Goal: Task Accomplishment & Management: Manage account settings

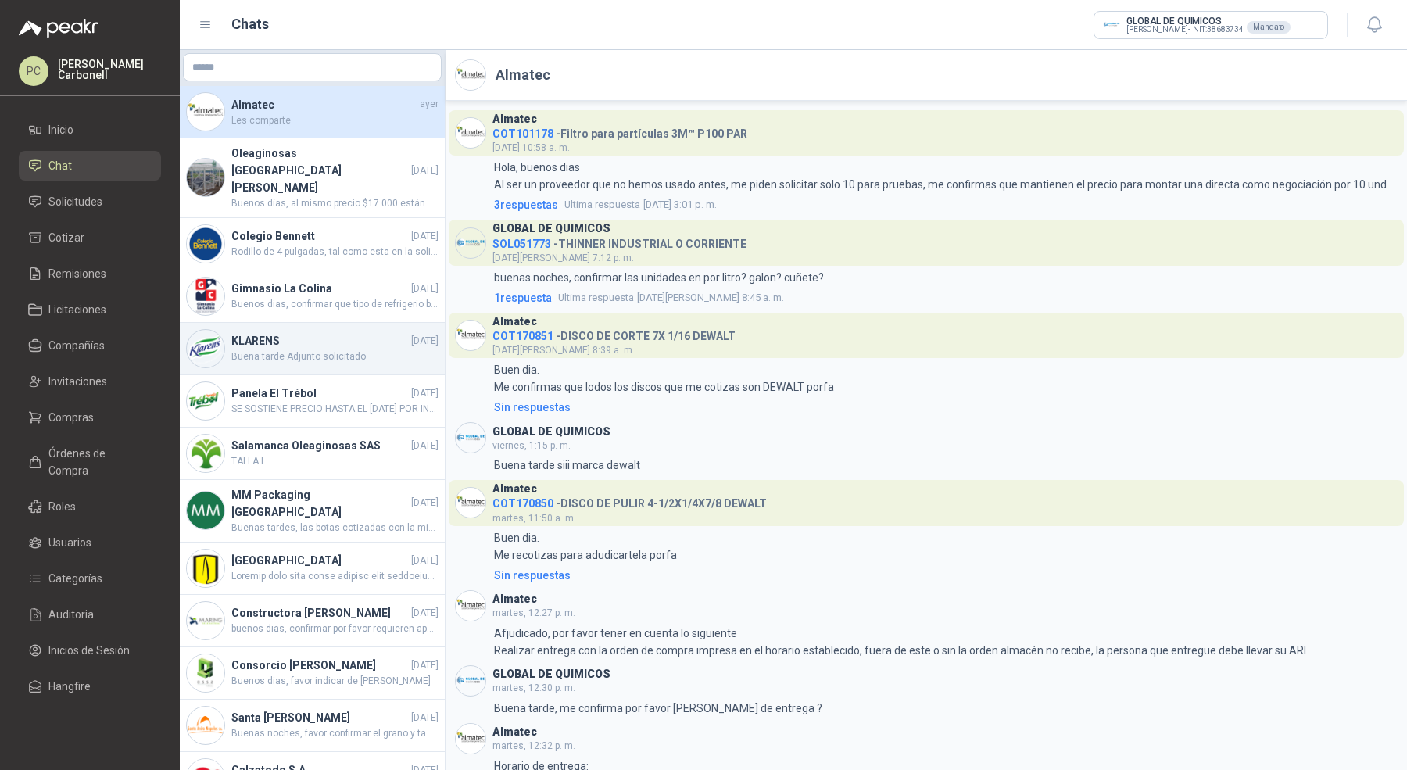
scroll to position [579, 0]
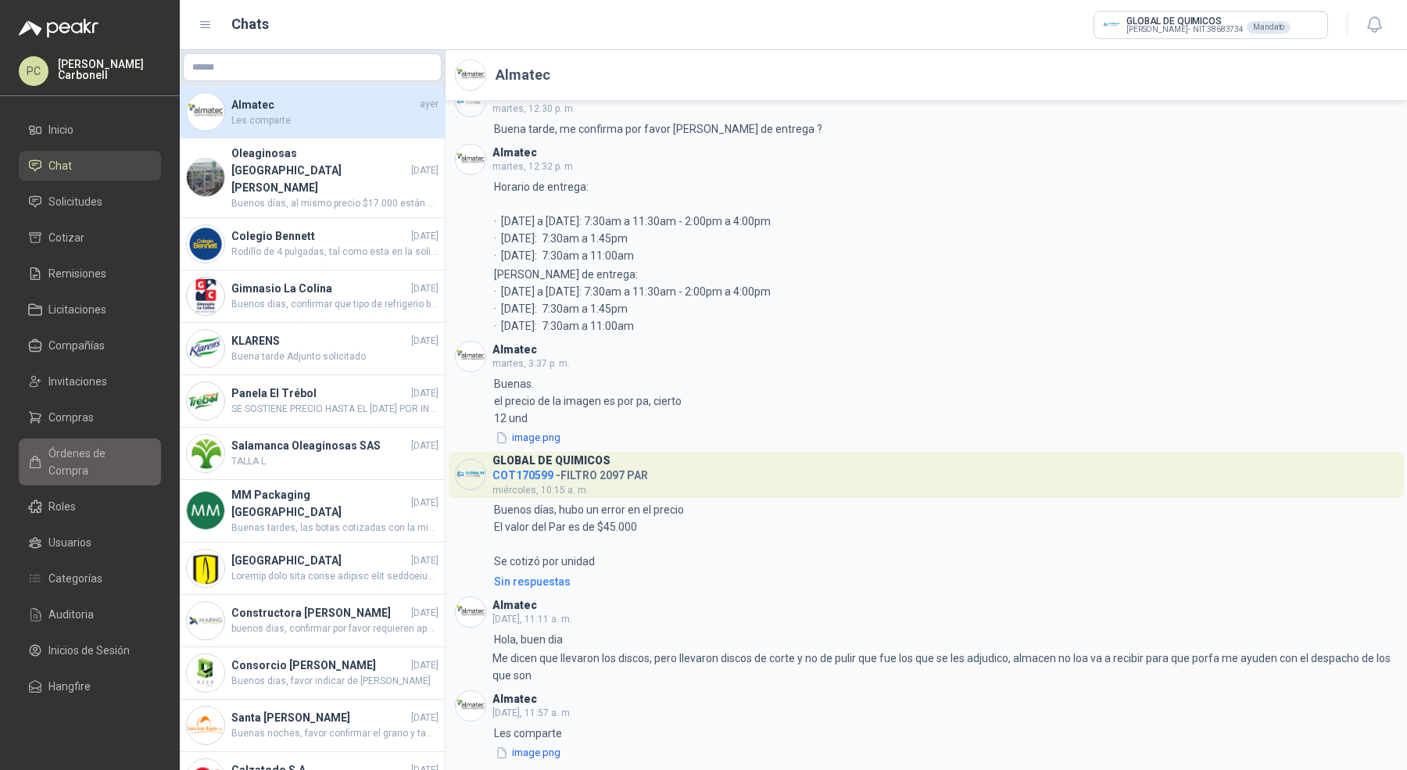
click at [114, 452] on span "Órdenes de Compra" at bounding box center [97, 462] width 98 height 34
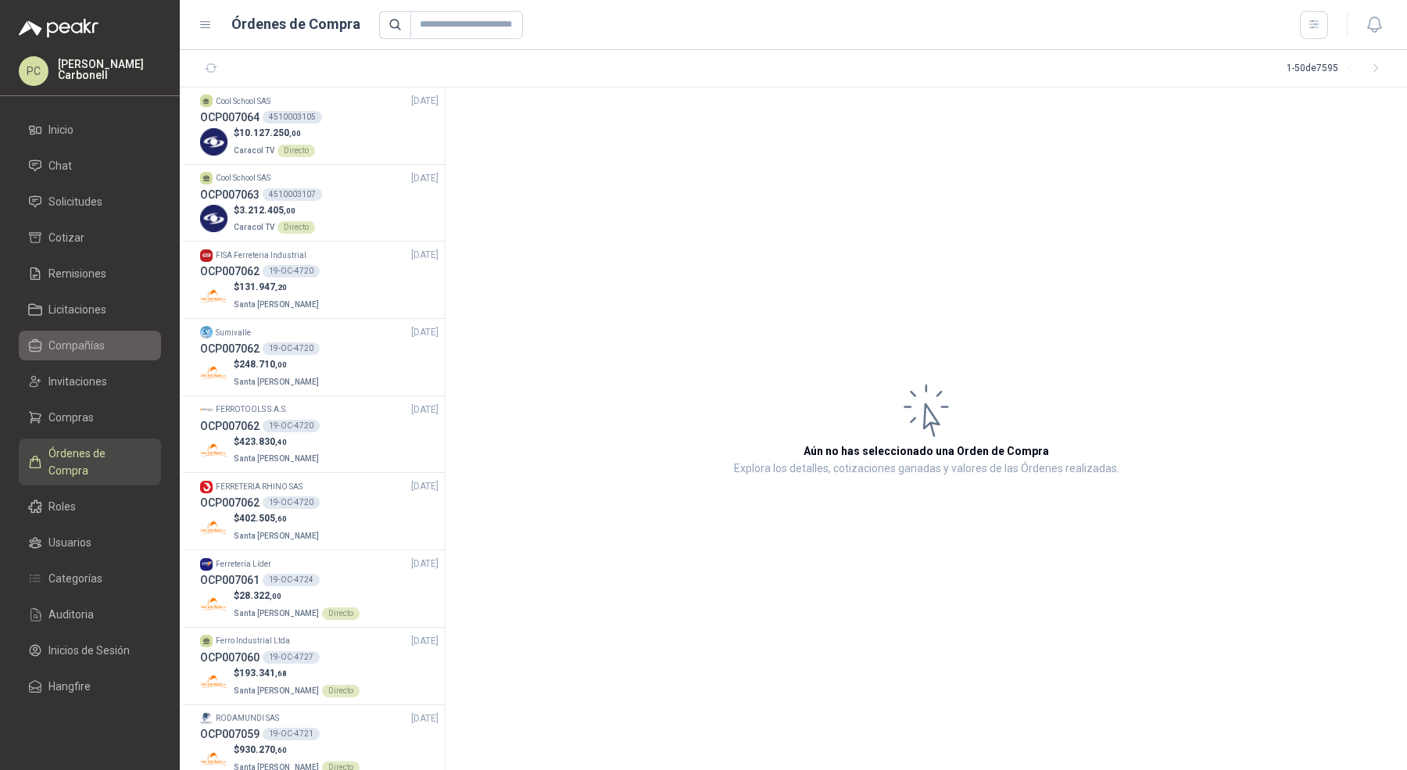
click at [95, 338] on span "Compañías" at bounding box center [76, 345] width 56 height 17
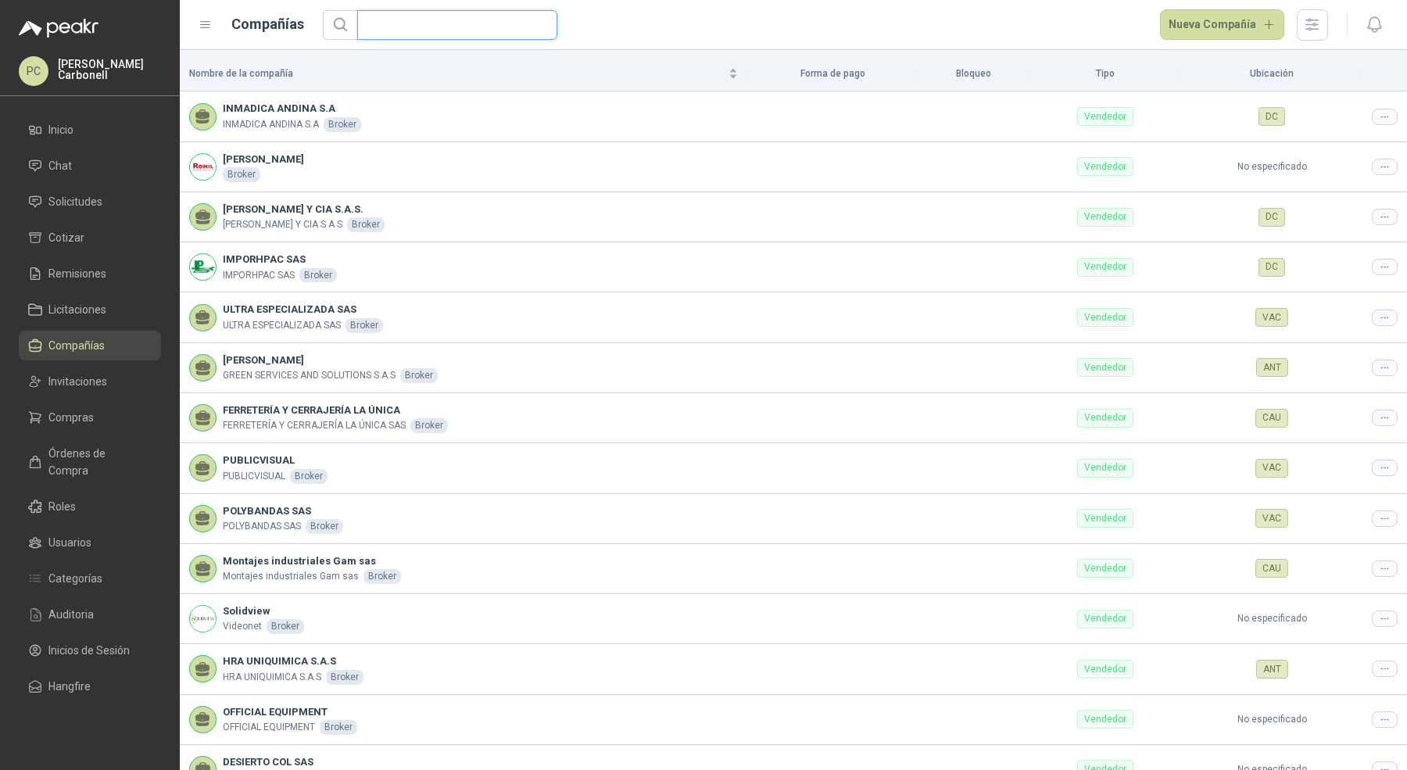
click at [415, 30] on input "text" at bounding box center [451, 25] width 169 height 28
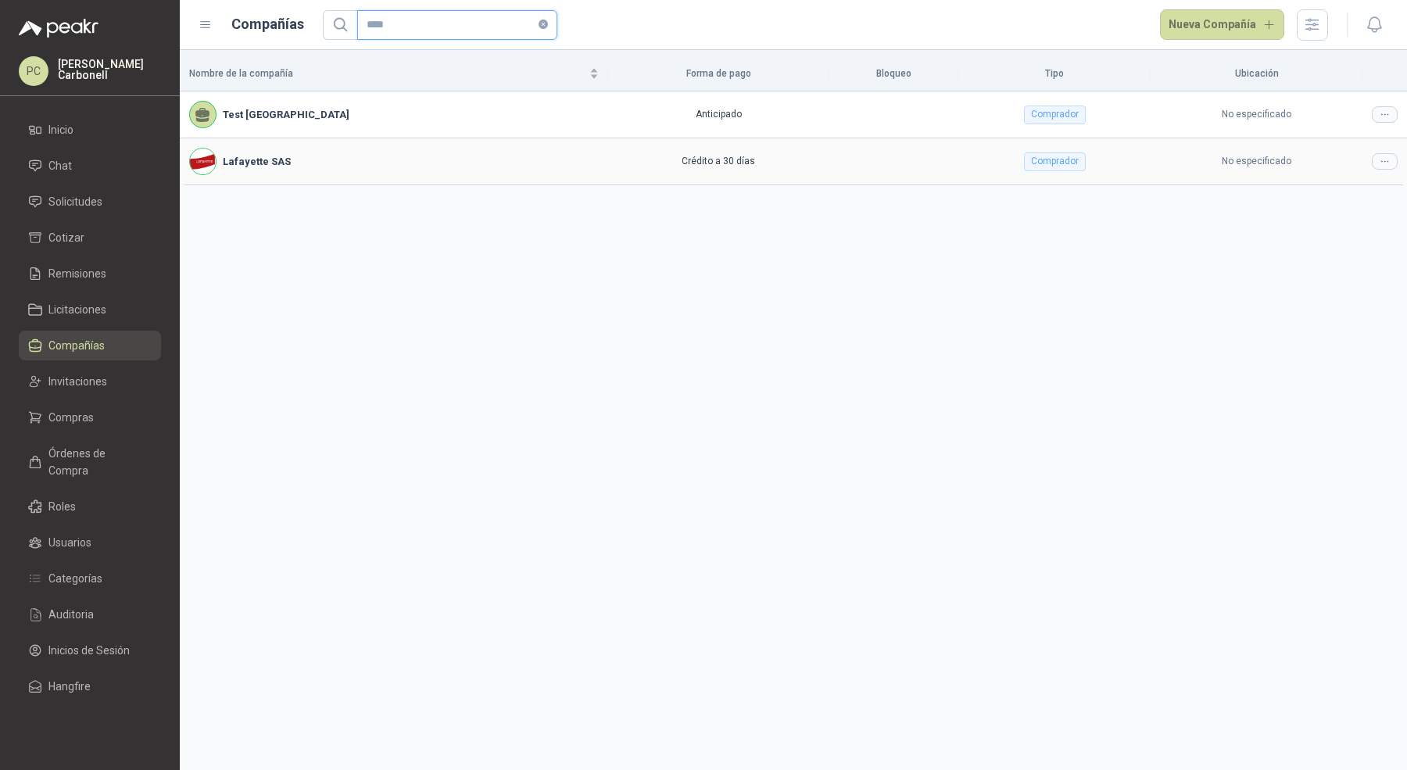
type input "****"
click at [1394, 164] on div at bounding box center [1385, 161] width 26 height 16
click at [1297, 188] on li "Editar compañía" at bounding box center [1344, 187] width 99 height 25
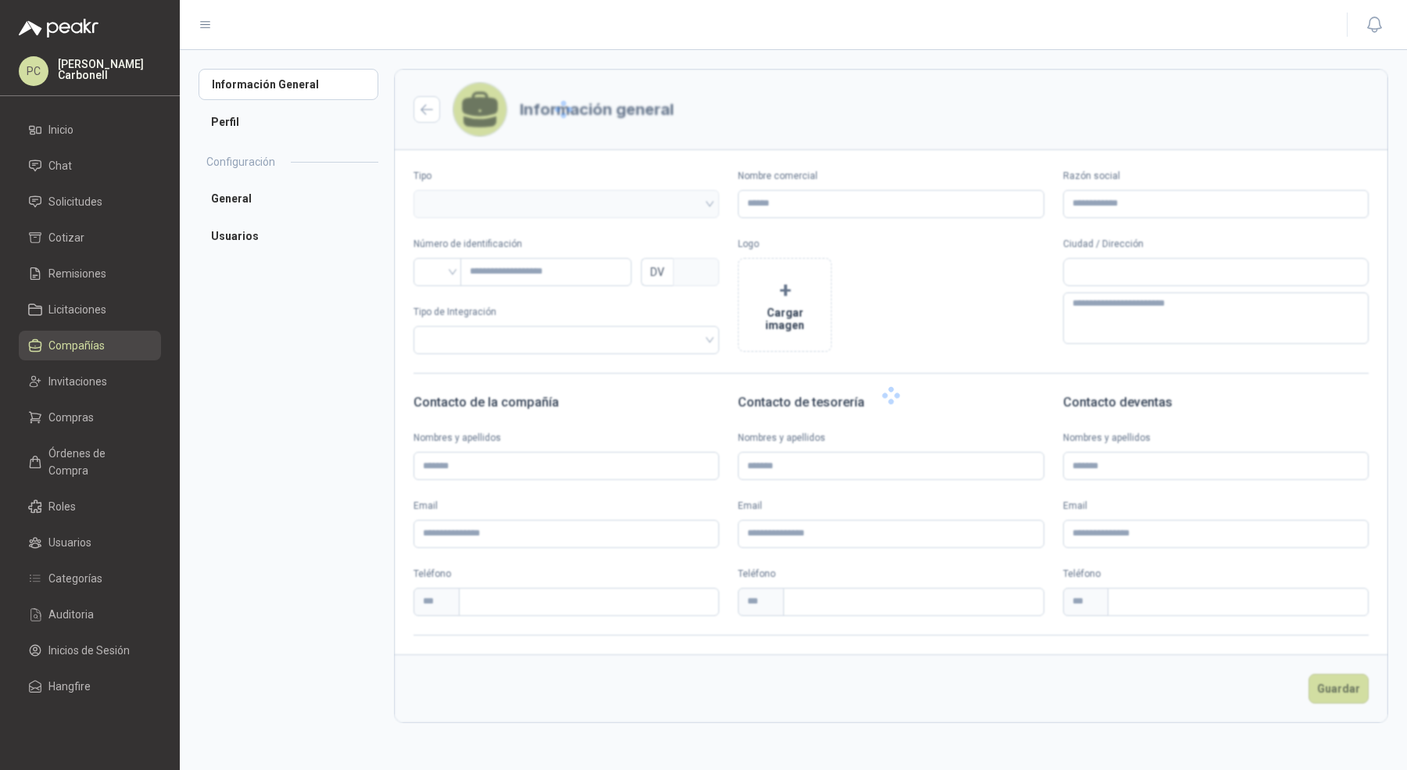
type input "**********"
type input "*********"
type input "*"
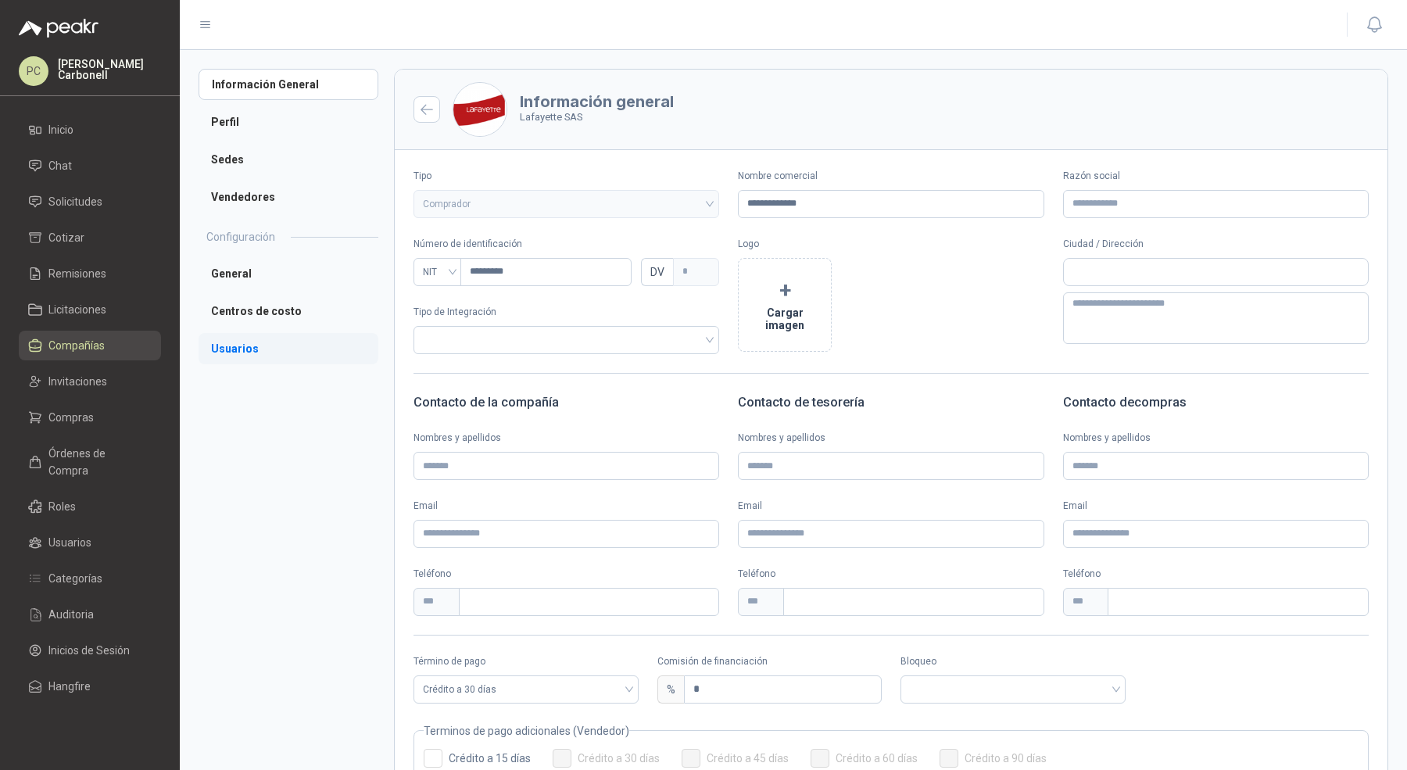
click at [316, 341] on li "Usuarios" at bounding box center [288, 348] width 180 height 31
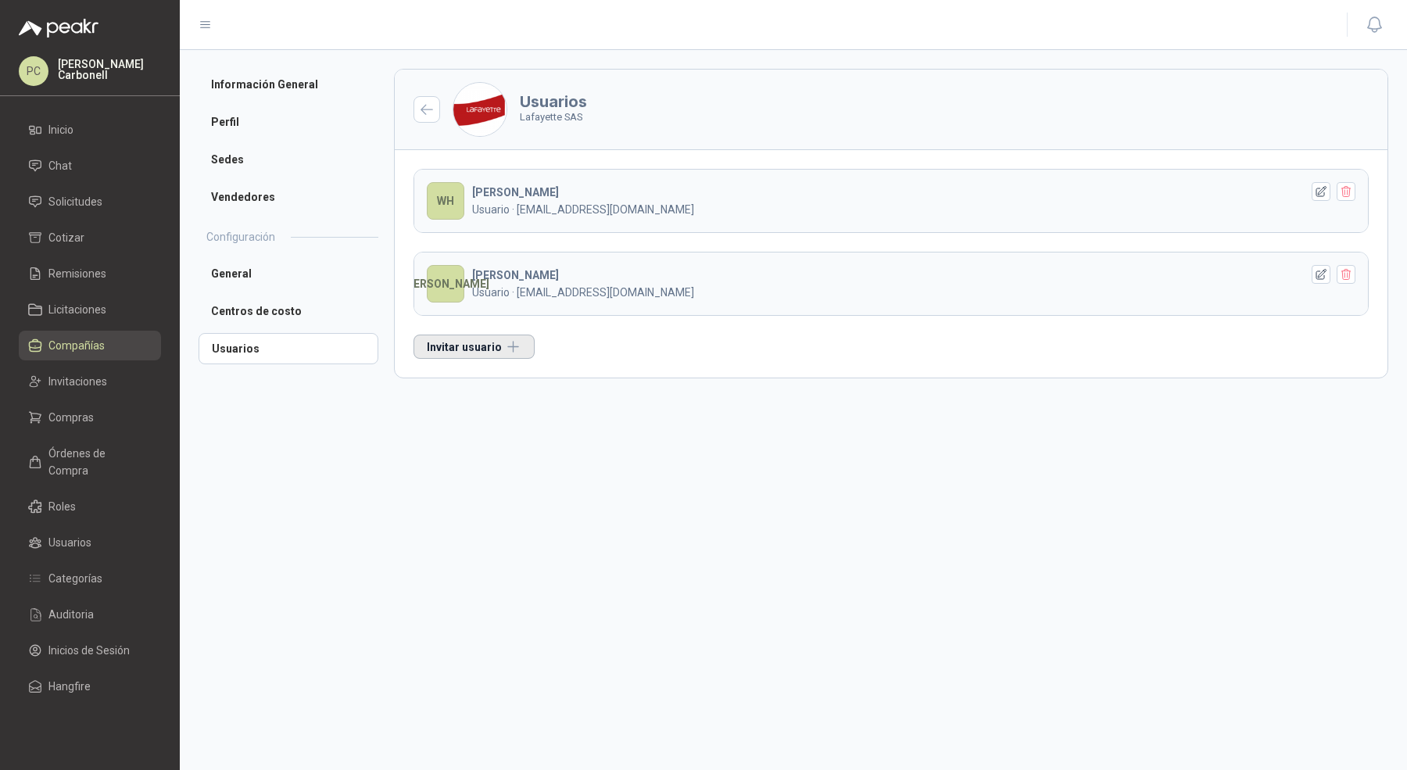
click at [483, 352] on button "Invitar usuario" at bounding box center [473, 346] width 121 height 24
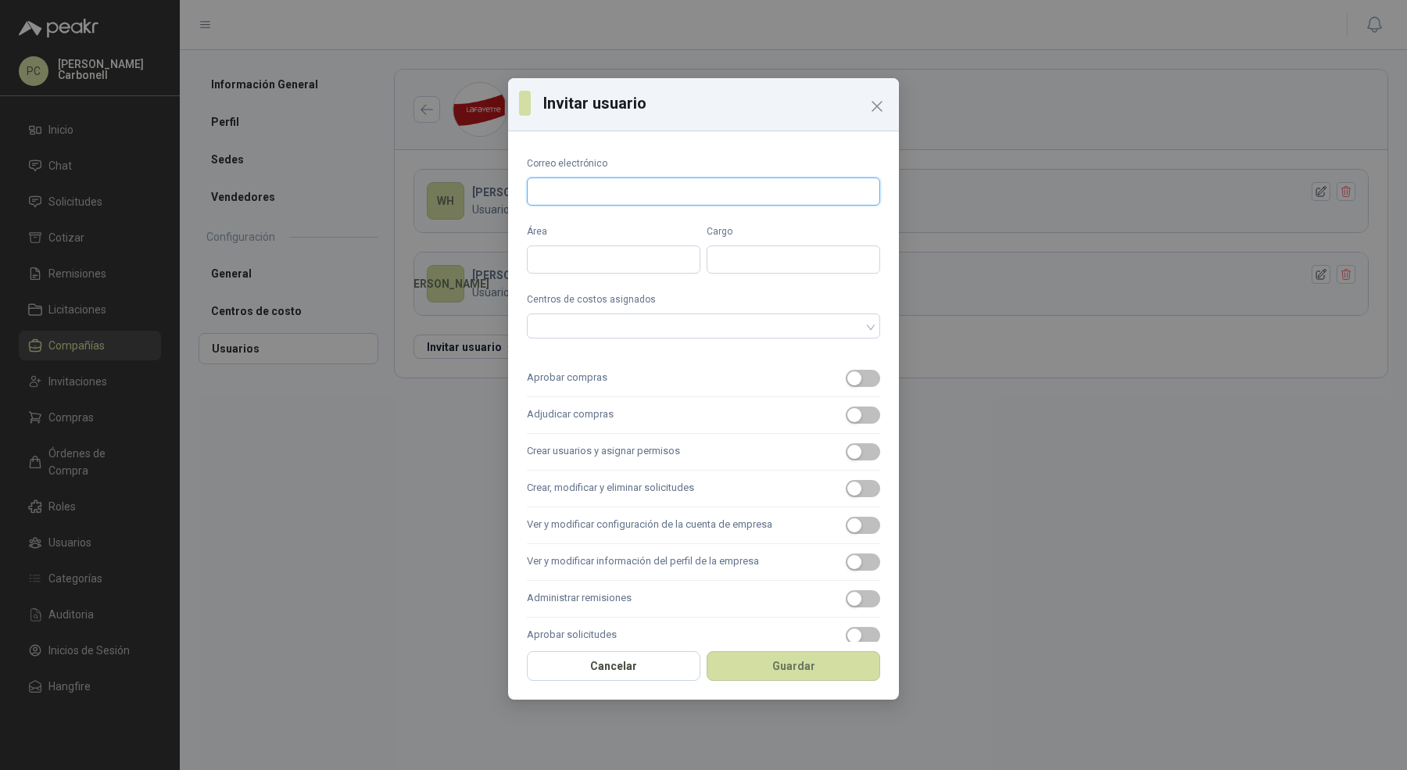
click at [607, 181] on input "Correo electrónico" at bounding box center [703, 191] width 353 height 28
paste input "**********"
type input "**********"
click at [596, 254] on input "Área" at bounding box center [613, 259] width 173 height 28
type input "*******"
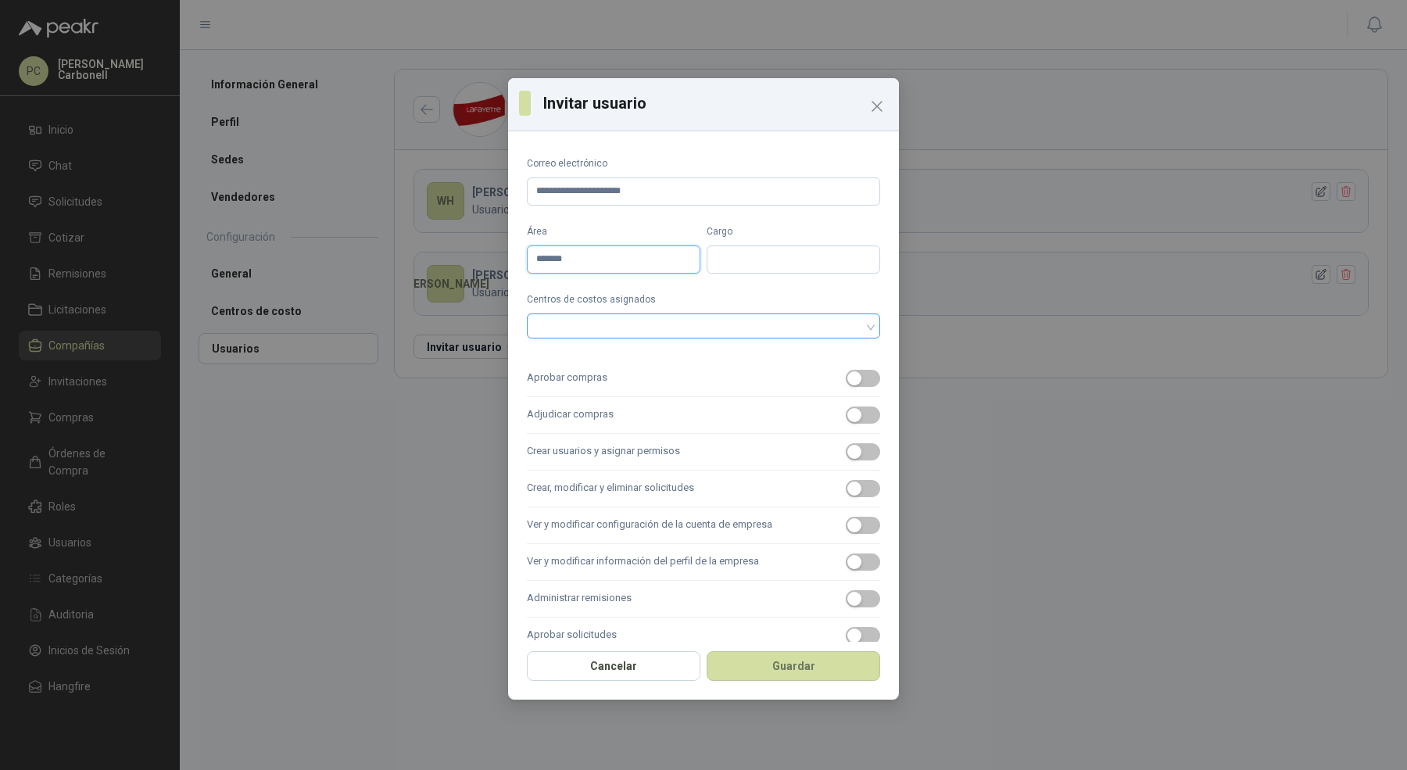
click at [624, 321] on div at bounding box center [695, 325] width 331 height 11
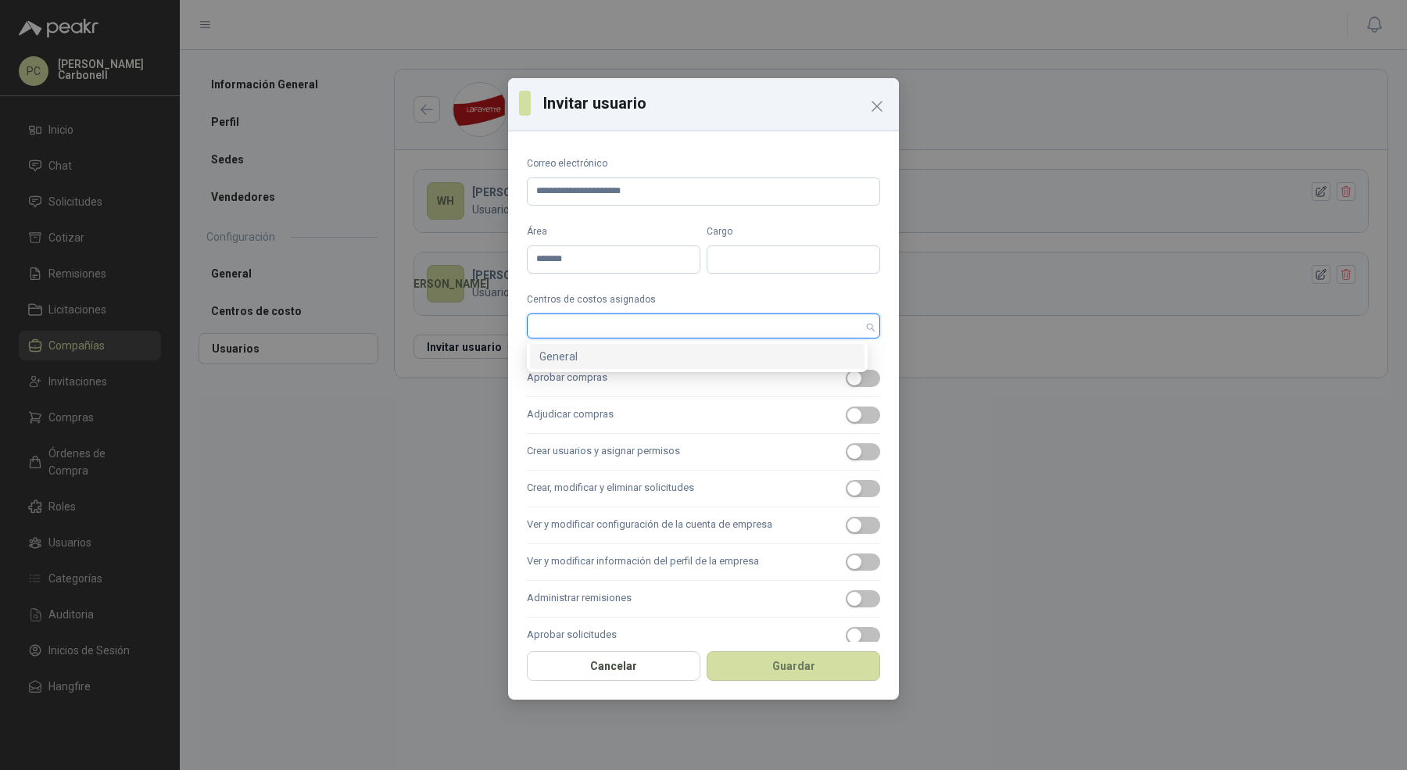
click at [621, 342] on div "6a9390e7-9171-45e9-9f37-b1280087fd9d General" at bounding box center [697, 356] width 341 height 31
click at [621, 348] on div "General" at bounding box center [697, 356] width 316 height 17
click at [621, 368] on div "6a9390e7-9171-45e9-9f37-b1280087fd9d General" at bounding box center [697, 356] width 341 height 31
click at [621, 399] on label "Adjudicar compras" at bounding box center [703, 415] width 353 height 37
click at [846, 406] on button "Adjudicar compras" at bounding box center [863, 414] width 34 height 17
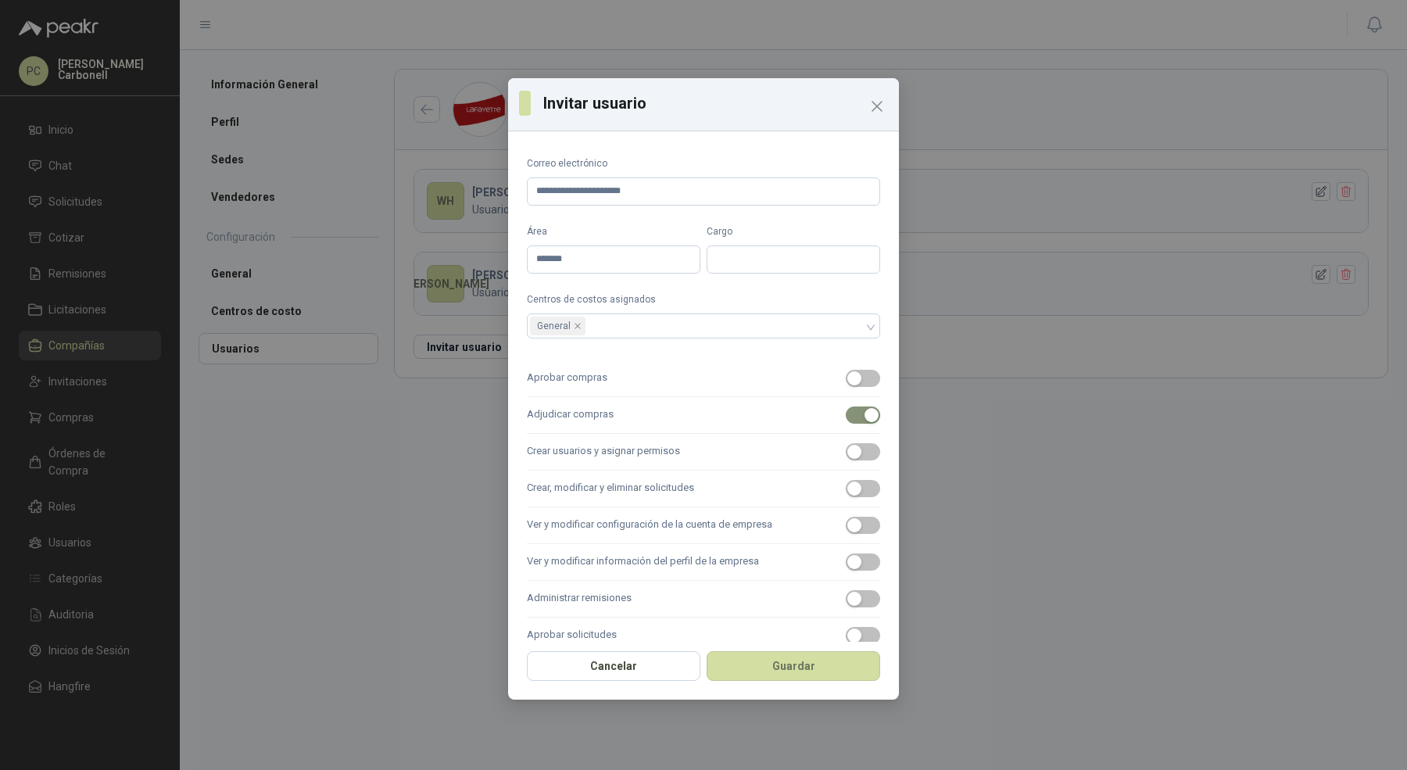
click at [624, 392] on label "Aprobar compras" at bounding box center [703, 378] width 353 height 37
click at [846, 387] on button "Aprobar compras" at bounding box center [863, 378] width 34 height 17
click at [620, 445] on label "Crear usuarios y asignar permisos" at bounding box center [703, 452] width 353 height 37
click at [846, 445] on button "Crear usuarios y asignar permisos" at bounding box center [863, 451] width 34 height 17
click at [620, 482] on label "Crear, modificar y eliminar solicitudes" at bounding box center [703, 488] width 353 height 37
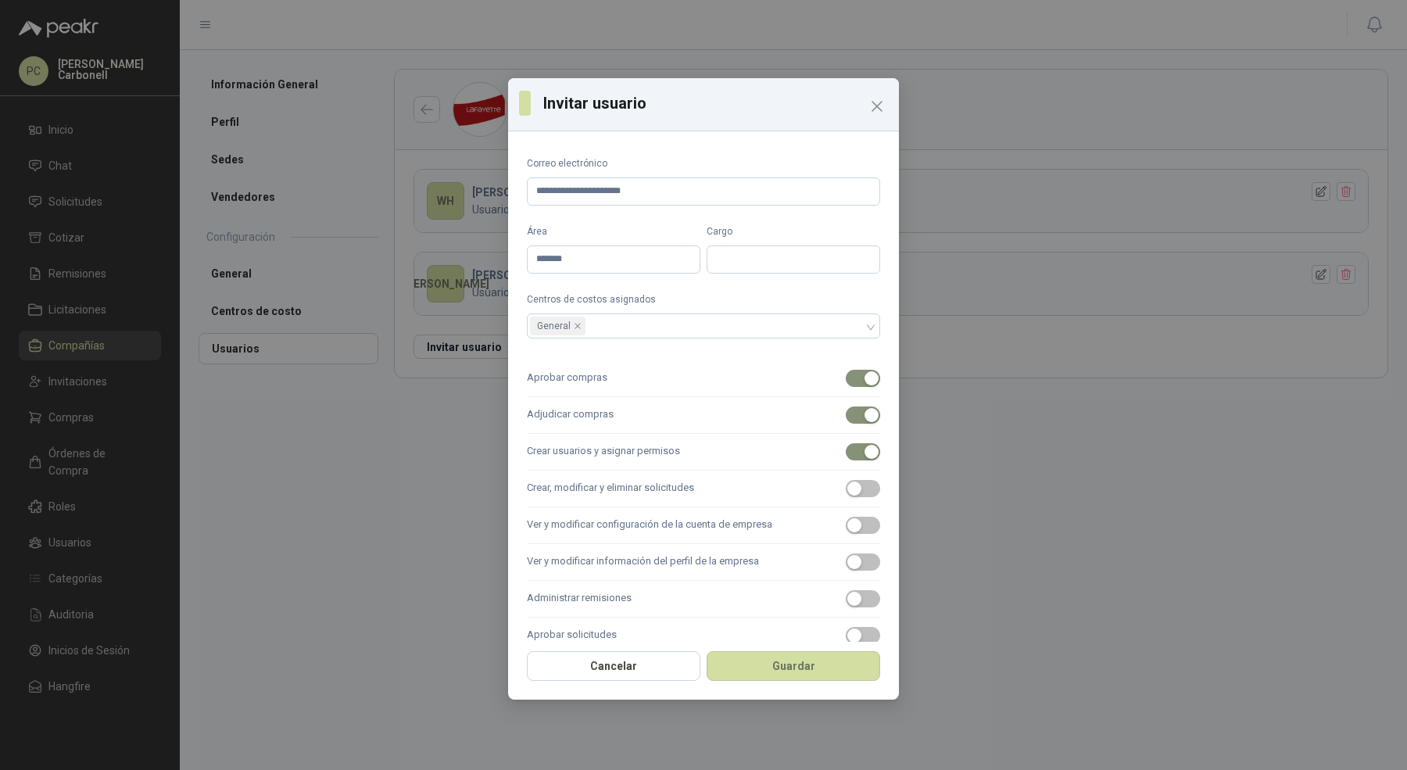
click at [846, 482] on button "Crear, modificar y eliminar solicitudes" at bounding box center [863, 488] width 34 height 17
click at [620, 529] on label "Ver y modificar configuración de la cuenta de empresa" at bounding box center [703, 525] width 353 height 37
click at [846, 529] on button "Ver y modificar configuración de la cuenta de empresa" at bounding box center [863, 525] width 34 height 17
click at [618, 547] on label "Ver y modificar información del perfil de la empresa" at bounding box center [703, 562] width 353 height 37
click at [846, 553] on button "Ver y modificar información del perfil de la empresa" at bounding box center [863, 561] width 34 height 17
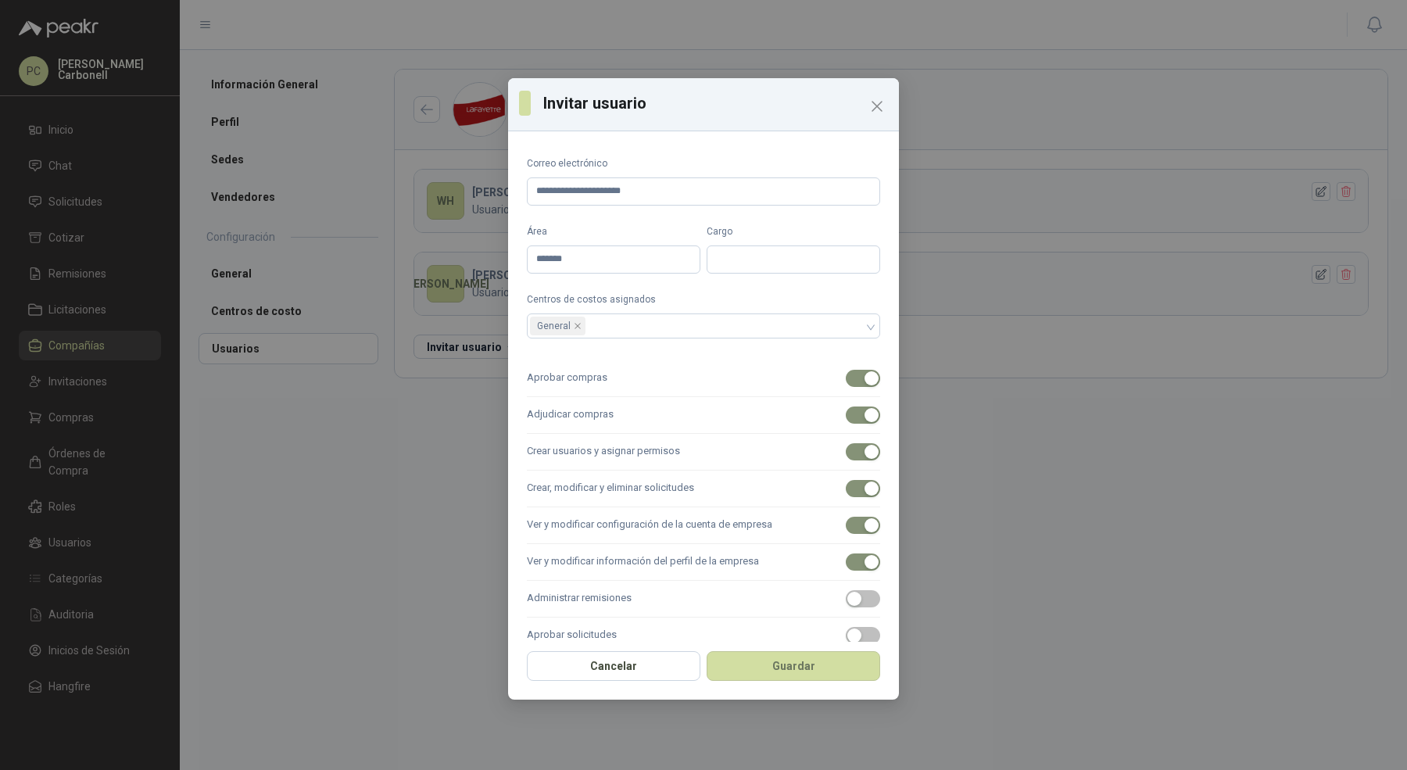
click at [617, 588] on label "Administrar remisiones" at bounding box center [703, 599] width 353 height 37
click at [846, 590] on button "Administrar remisiones" at bounding box center [863, 598] width 34 height 17
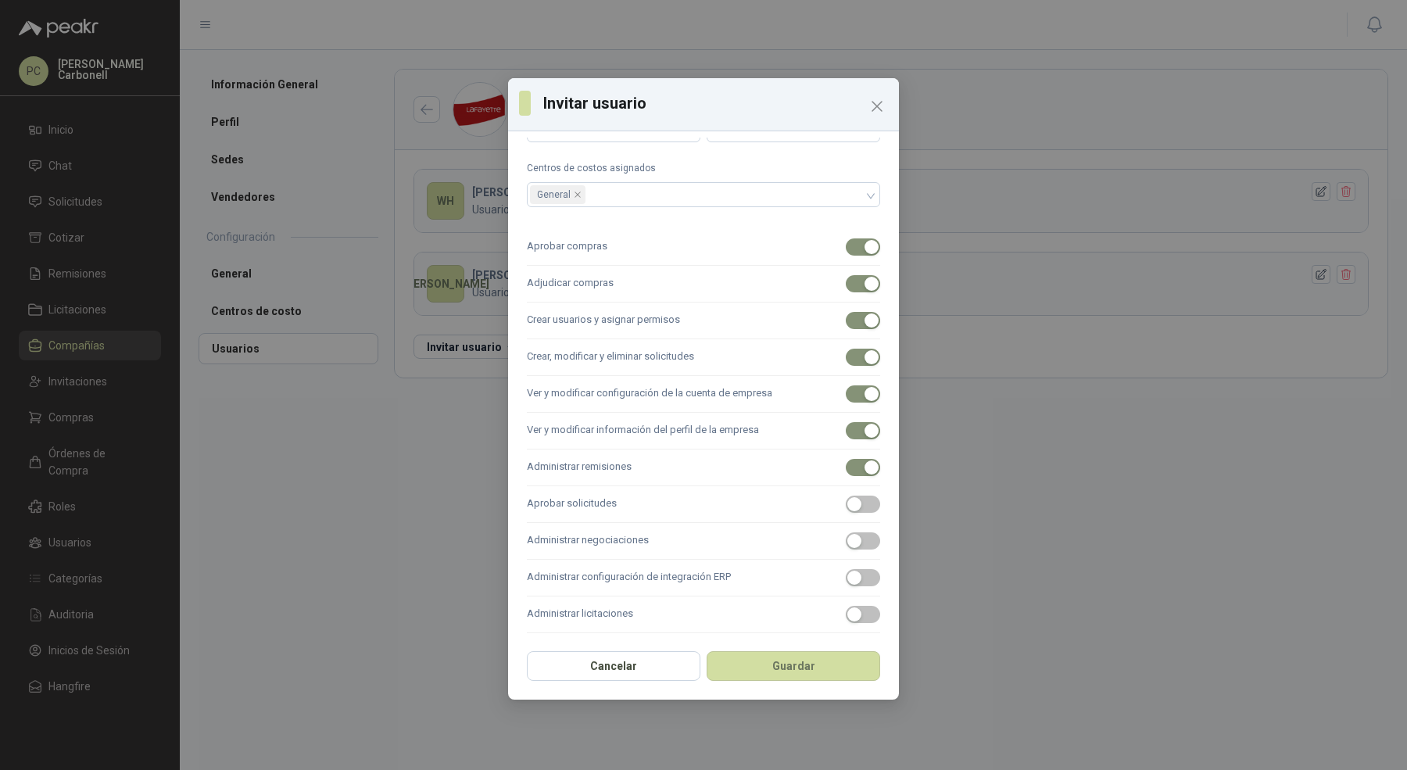
click at [632, 505] on label "Aprobar solicitudes" at bounding box center [703, 504] width 353 height 37
click at [846, 505] on button "Aprobar solicitudes" at bounding box center [863, 503] width 34 height 17
click at [632, 551] on label "Administrar negociaciones" at bounding box center [703, 541] width 353 height 37
click at [846, 549] on button "Administrar negociaciones" at bounding box center [863, 540] width 34 height 17
click at [632, 577] on label "Administrar configuración de integración ERP" at bounding box center [703, 578] width 353 height 37
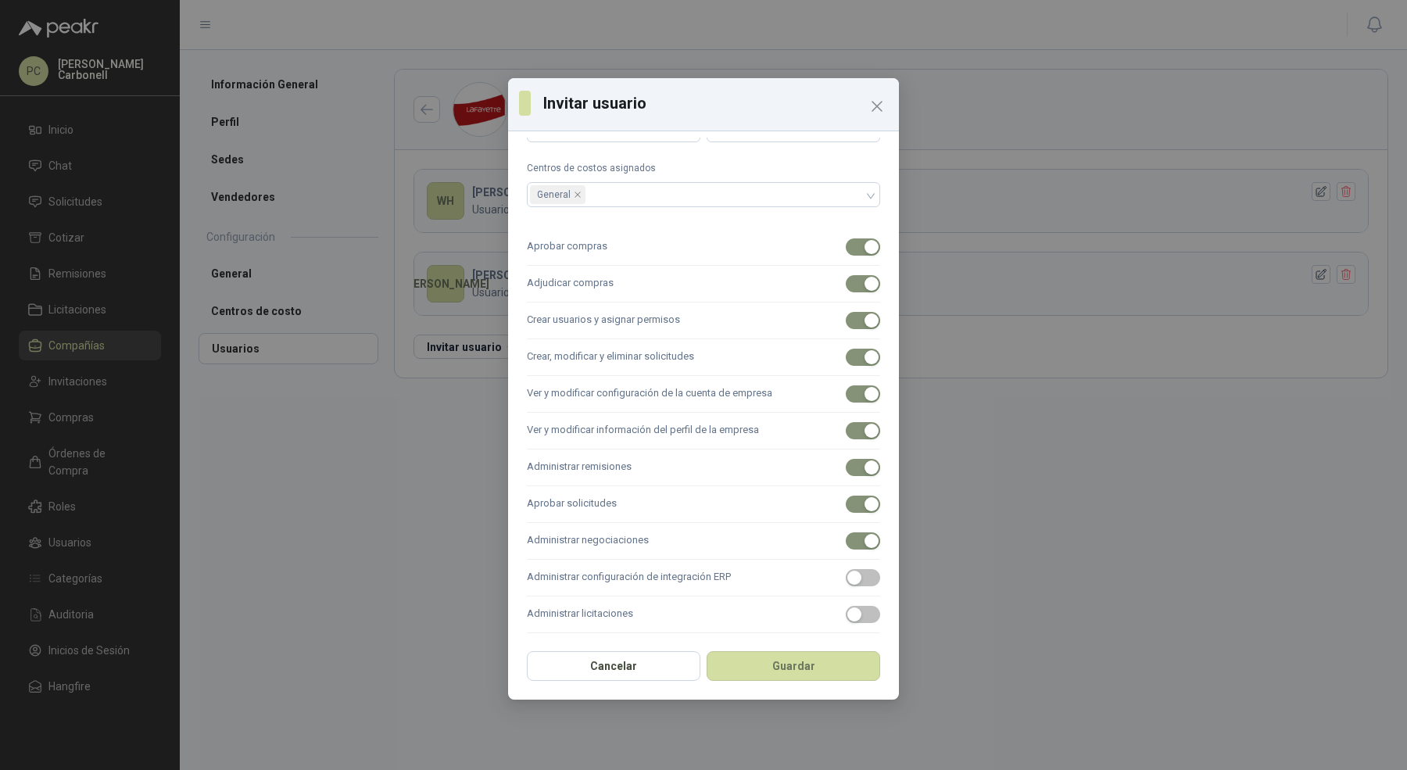
click at [846, 577] on button "Administrar configuración de integración ERP" at bounding box center [863, 577] width 34 height 17
click at [632, 601] on label "Administrar licitaciones" at bounding box center [703, 614] width 353 height 37
click at [846, 606] on button "Administrar licitaciones" at bounding box center [863, 614] width 34 height 17
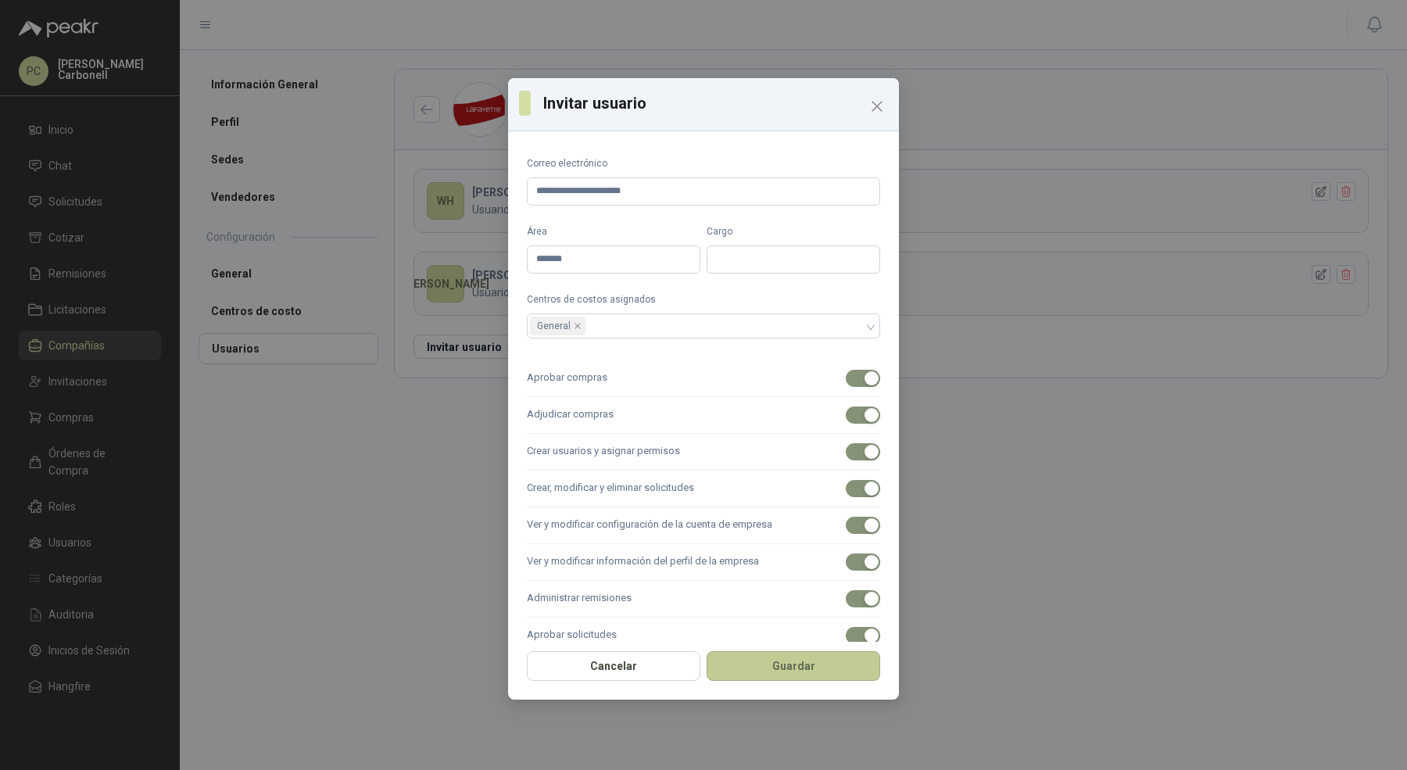
click at [789, 676] on button "Guardar" at bounding box center [792, 666] width 173 height 30
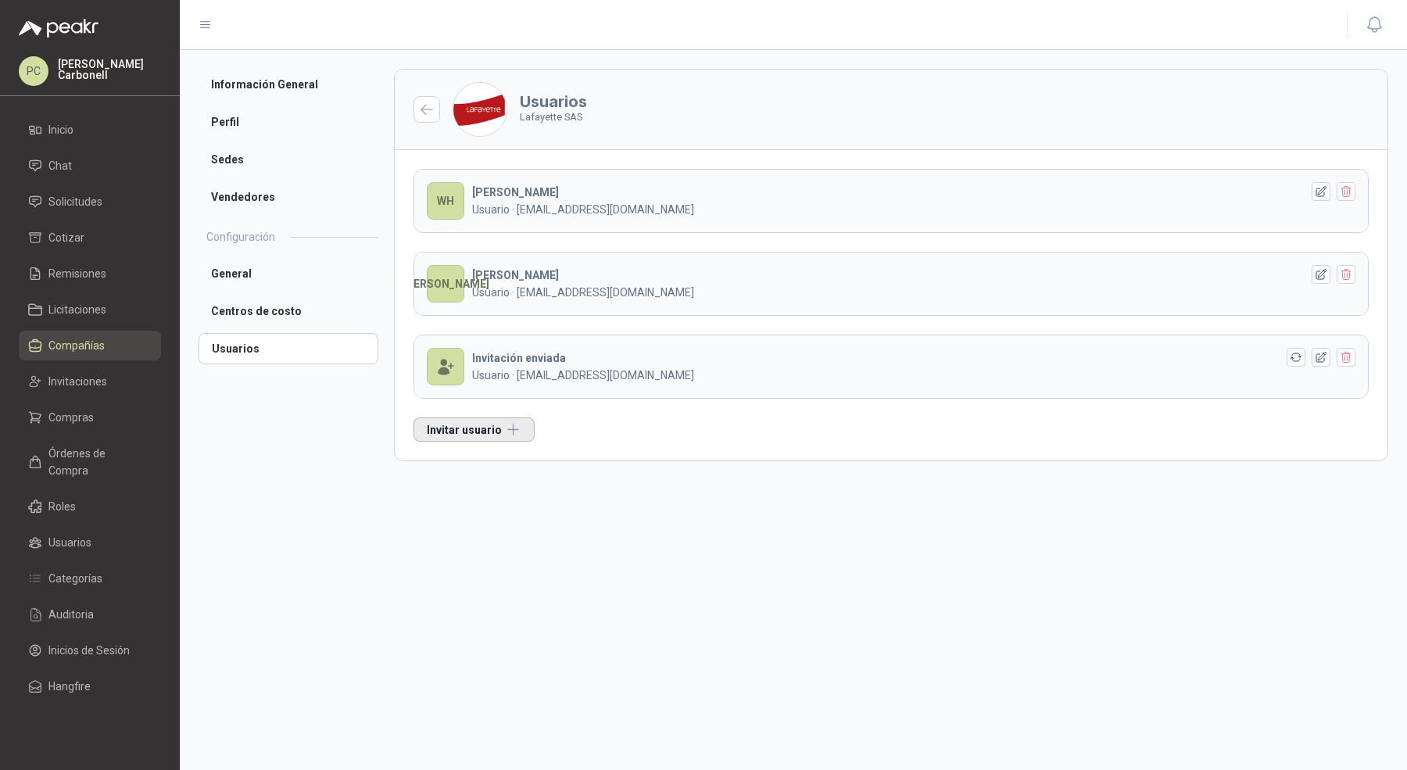
click at [494, 424] on button "Invitar usuario" at bounding box center [473, 429] width 121 height 24
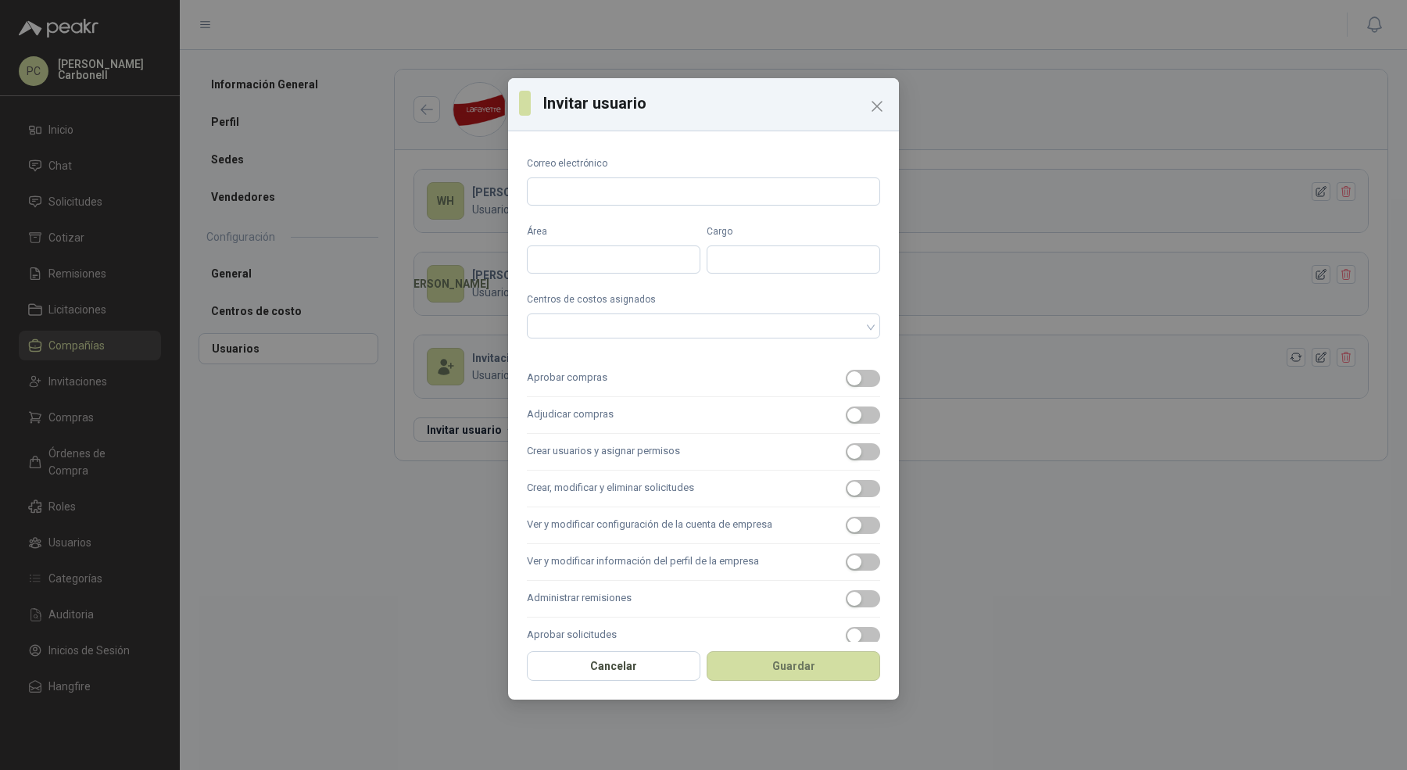
click at [604, 176] on div "Correo electrónico" at bounding box center [703, 180] width 353 height 49
click at [600, 196] on input "Correo electrónico" at bounding box center [703, 191] width 353 height 28
paste input "**********"
type input "**********"
click at [586, 252] on input "Área" at bounding box center [613, 259] width 173 height 28
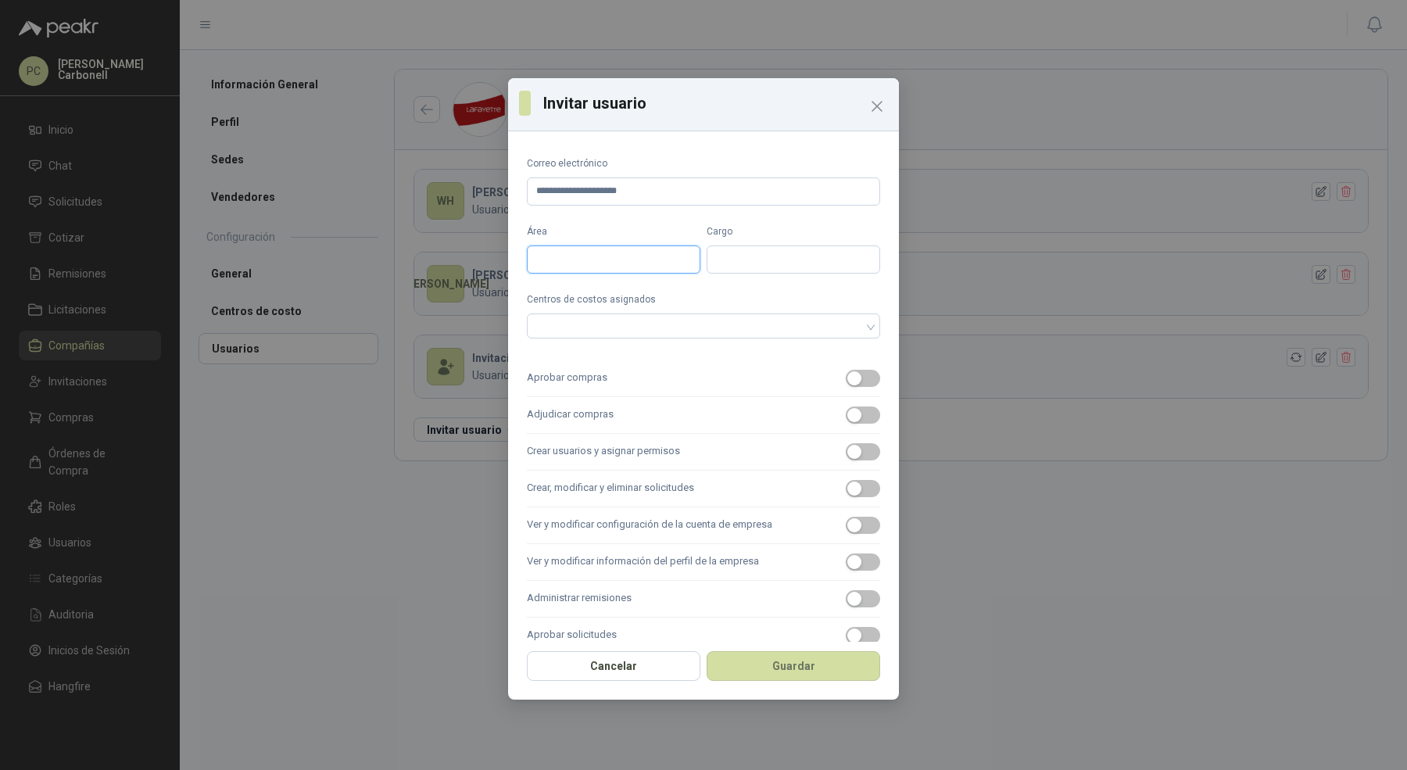
type input "*******"
click at [592, 313] on div at bounding box center [703, 325] width 353 height 25
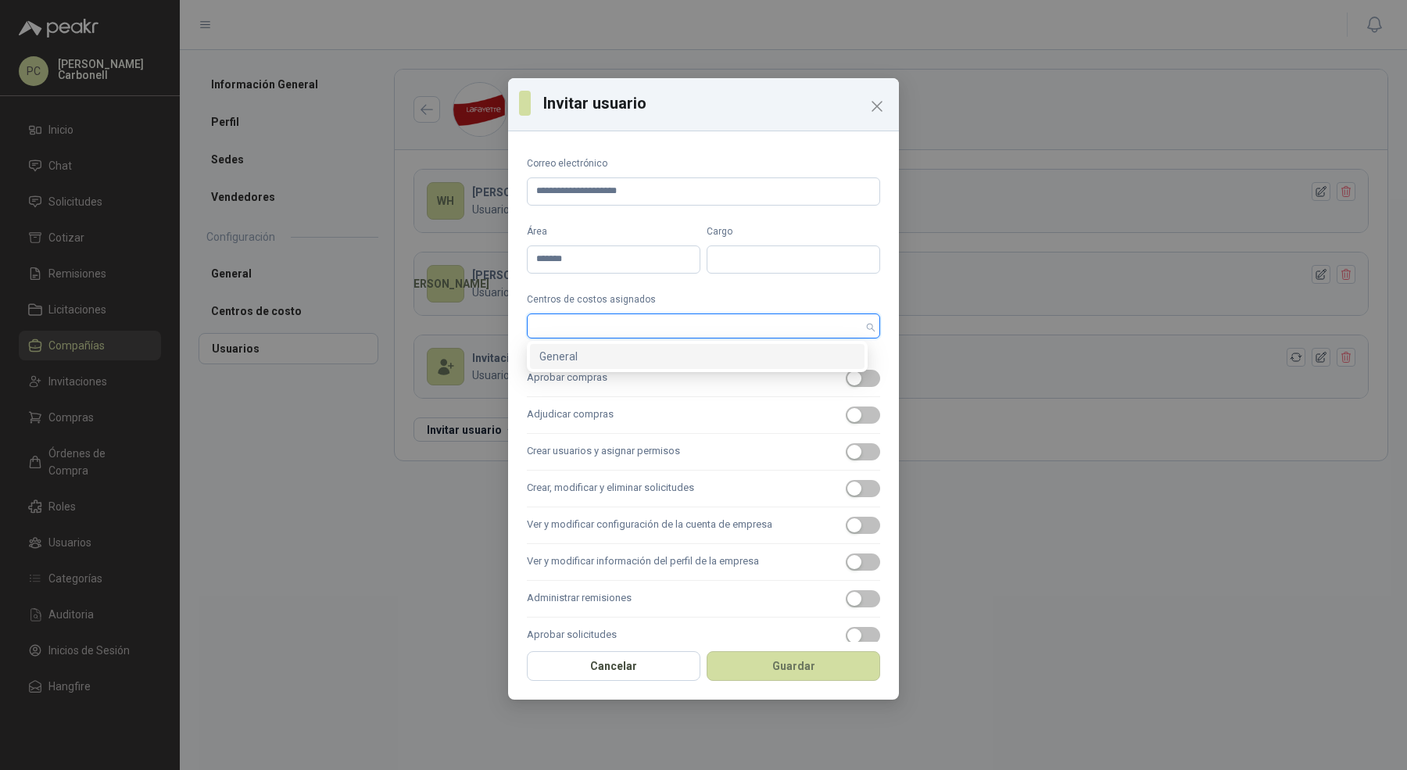
click at [592, 334] on div at bounding box center [703, 325] width 353 height 25
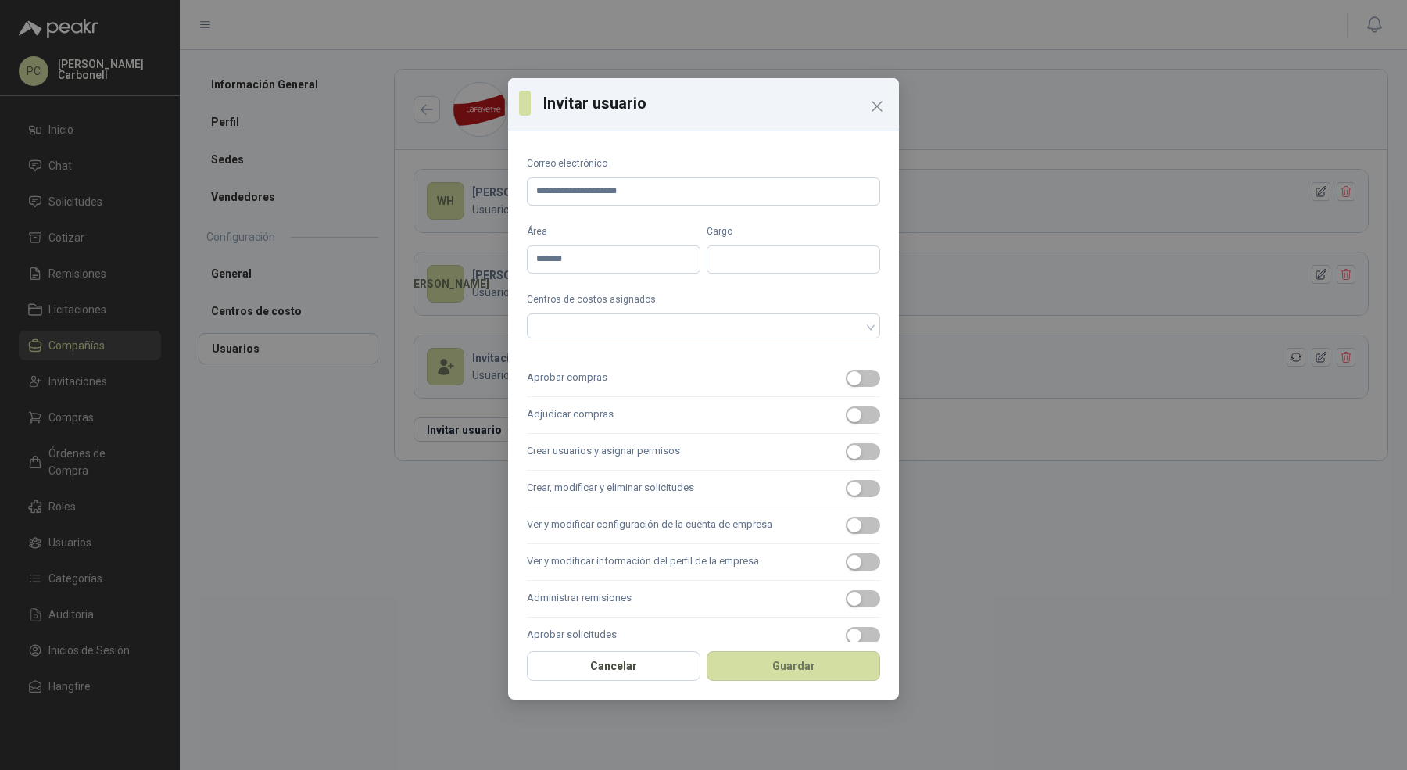
click at [592, 354] on form "**********" at bounding box center [703, 460] width 353 height 608
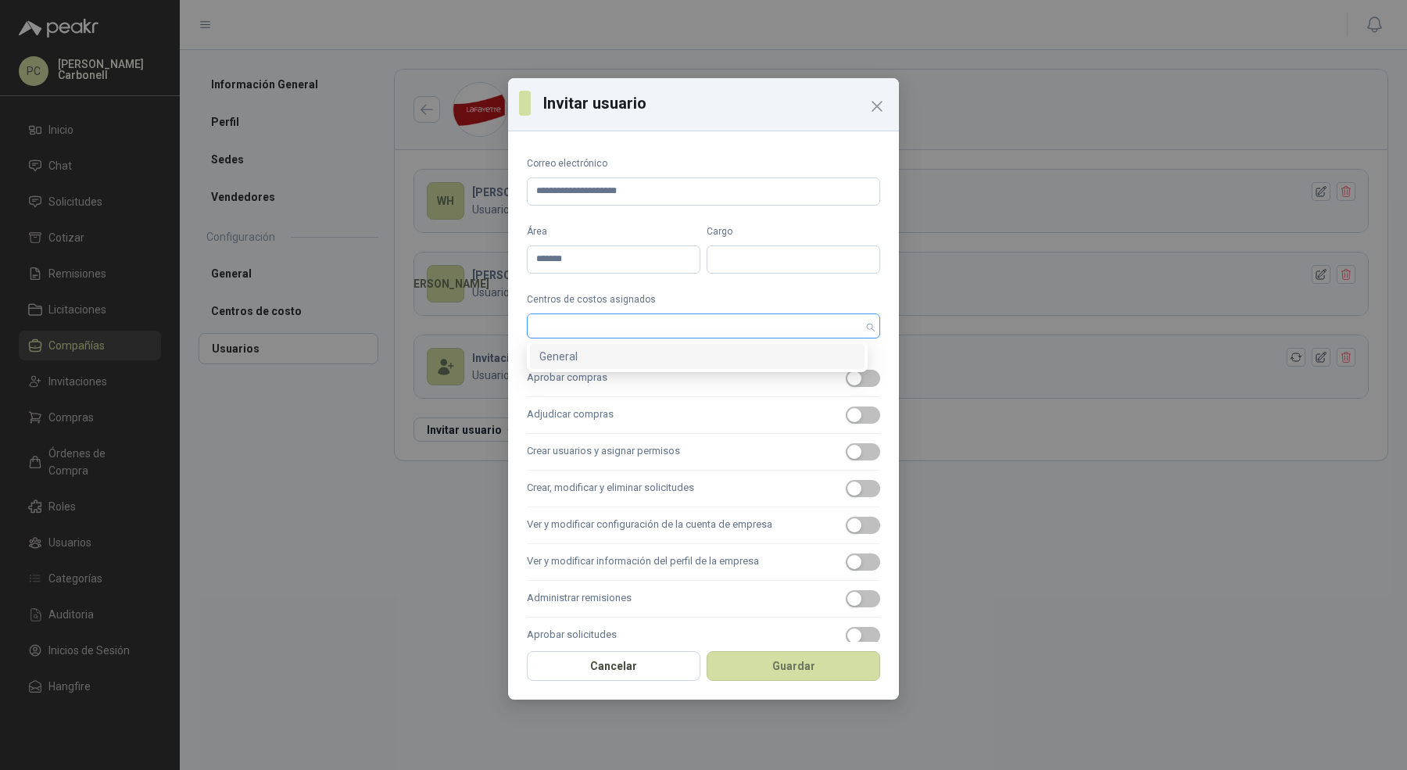
click at [599, 324] on div at bounding box center [695, 325] width 331 height 11
click at [599, 363] on div "General" at bounding box center [697, 356] width 316 height 17
click at [598, 382] on label "Aprobar compras" at bounding box center [703, 378] width 353 height 37
click at [846, 382] on button "Aprobar compras" at bounding box center [863, 378] width 34 height 17
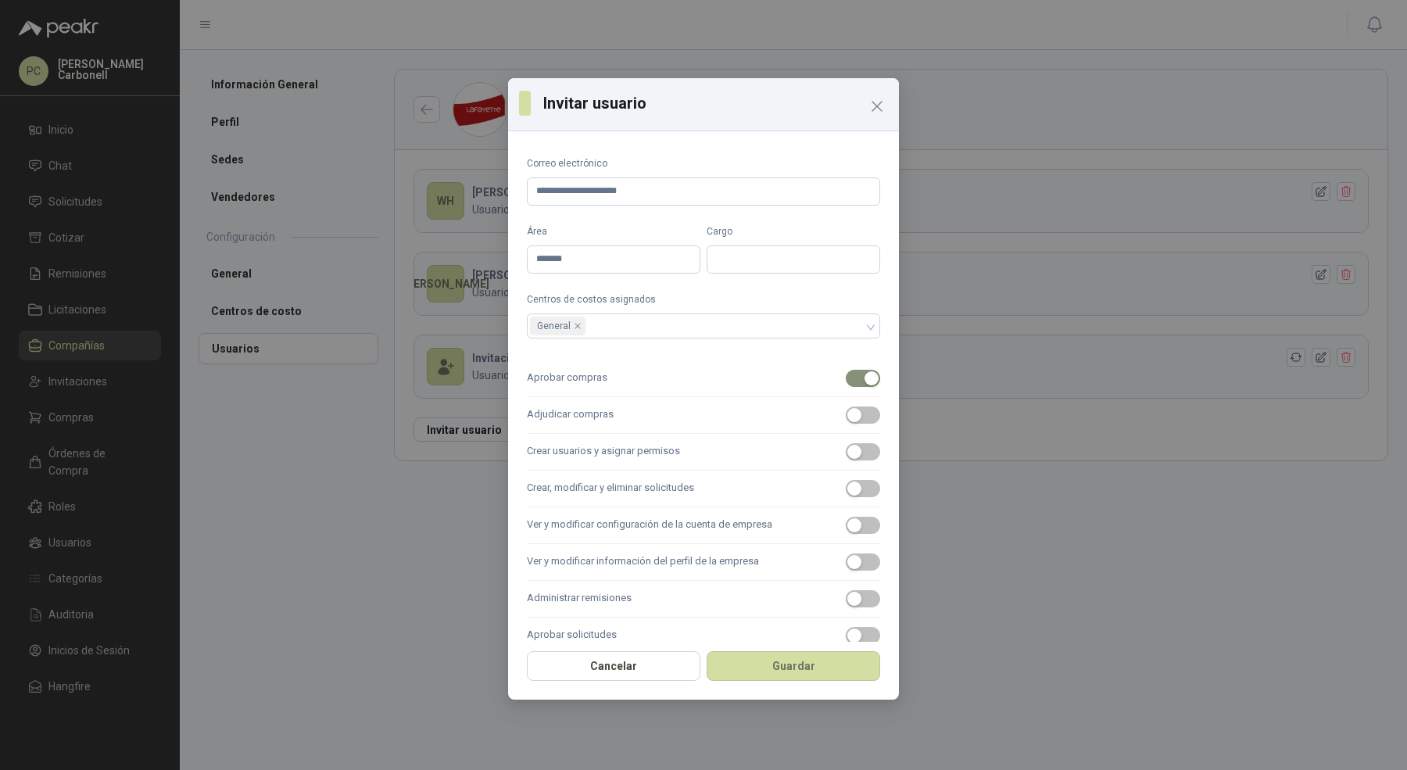
click at [598, 405] on label "Adjudicar compras" at bounding box center [703, 415] width 353 height 37
click at [846, 406] on button "Adjudicar compras" at bounding box center [863, 414] width 34 height 17
click at [598, 449] on label "Crear usuarios y asignar permisos" at bounding box center [703, 452] width 353 height 37
click at [846, 449] on button "Crear usuarios y asignar permisos" at bounding box center [863, 451] width 34 height 17
click at [597, 481] on label "Crear, modificar y eliminar solicitudes" at bounding box center [703, 488] width 353 height 37
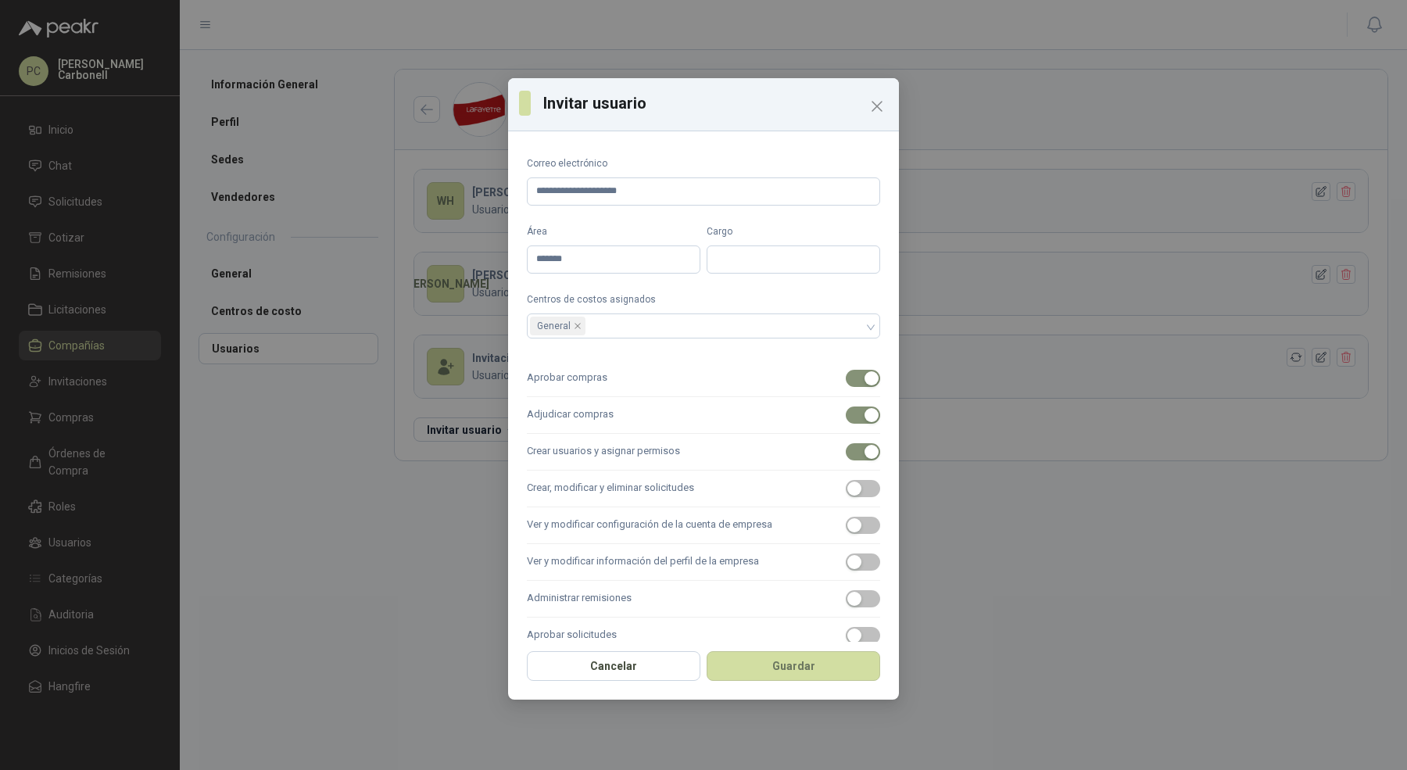
click at [846, 481] on button "Crear, modificar y eliminar solicitudes" at bounding box center [863, 488] width 34 height 17
click at [596, 517] on label "Ver y modificar configuración de la cuenta de empresa" at bounding box center [703, 525] width 353 height 37
click at [846, 517] on button "Ver y modificar configuración de la cuenta de empresa" at bounding box center [863, 525] width 34 height 17
click at [595, 565] on label "Ver y modificar información del perfil de la empresa" at bounding box center [703, 562] width 353 height 37
click at [846, 565] on button "Ver y modificar información del perfil de la empresa" at bounding box center [863, 561] width 34 height 17
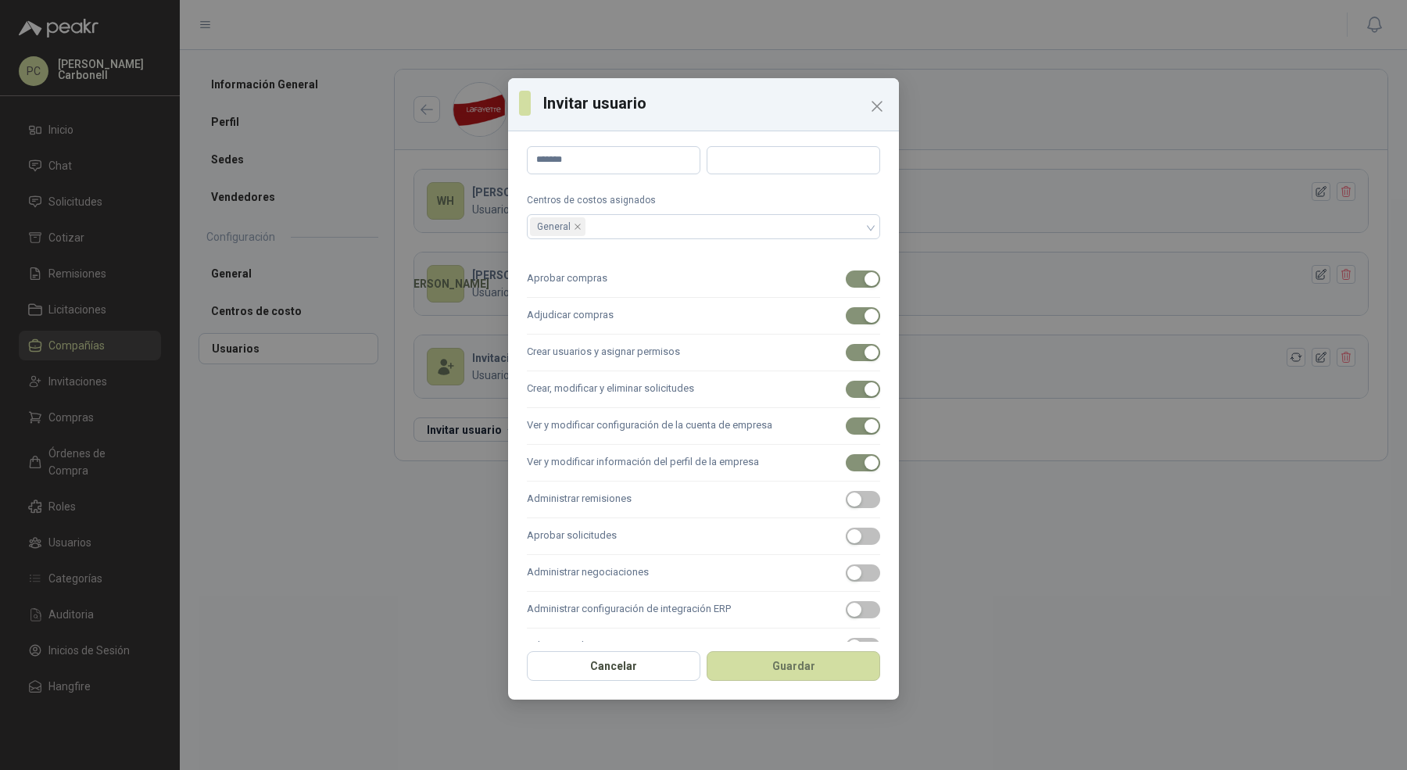
scroll to position [131, 0]
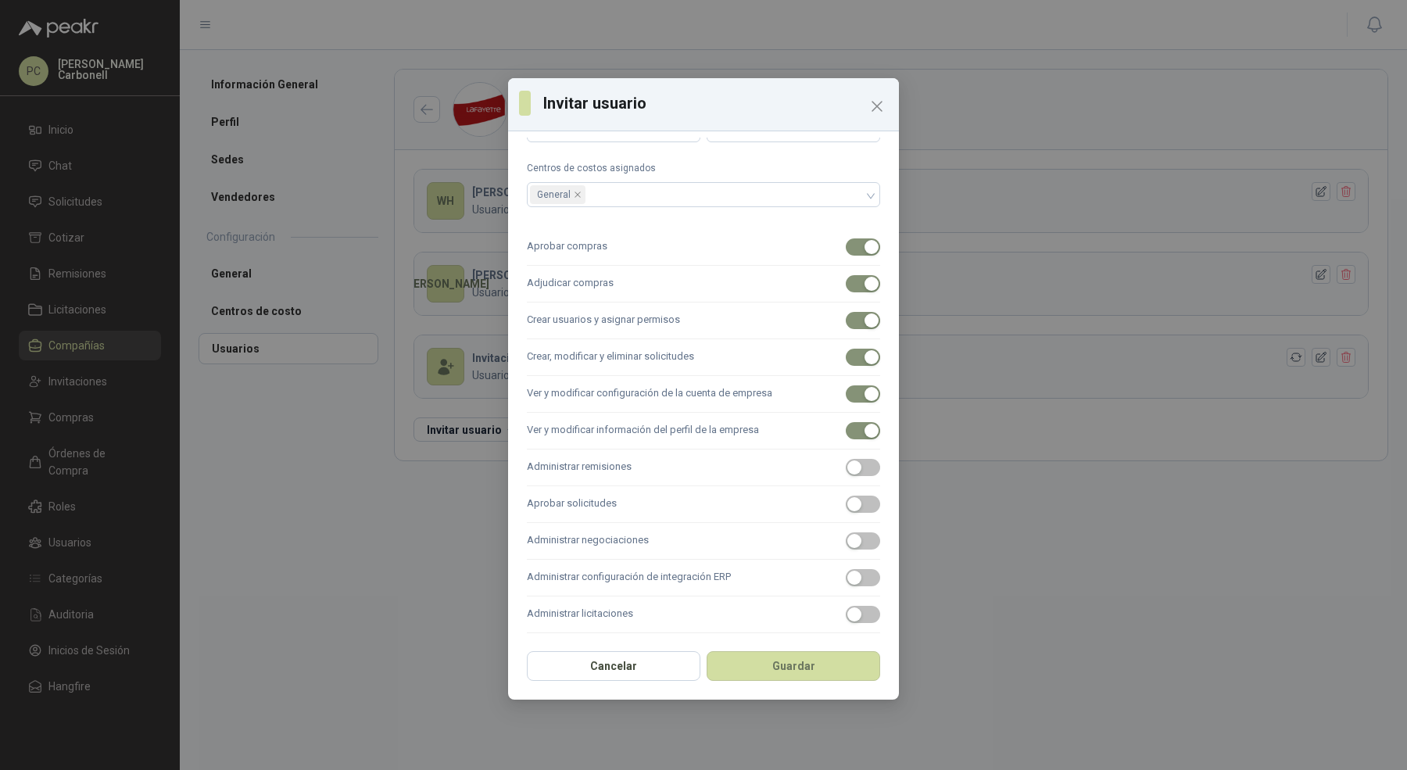
click at [600, 466] on label "Administrar remisiones" at bounding box center [703, 467] width 353 height 37
click at [846, 466] on button "Administrar remisiones" at bounding box center [863, 467] width 34 height 17
click at [600, 517] on label "Aprobar solicitudes" at bounding box center [703, 504] width 353 height 37
click at [846, 513] on button "Aprobar solicitudes" at bounding box center [863, 503] width 34 height 17
click at [600, 540] on label "Administrar negociaciones" at bounding box center [703, 541] width 353 height 37
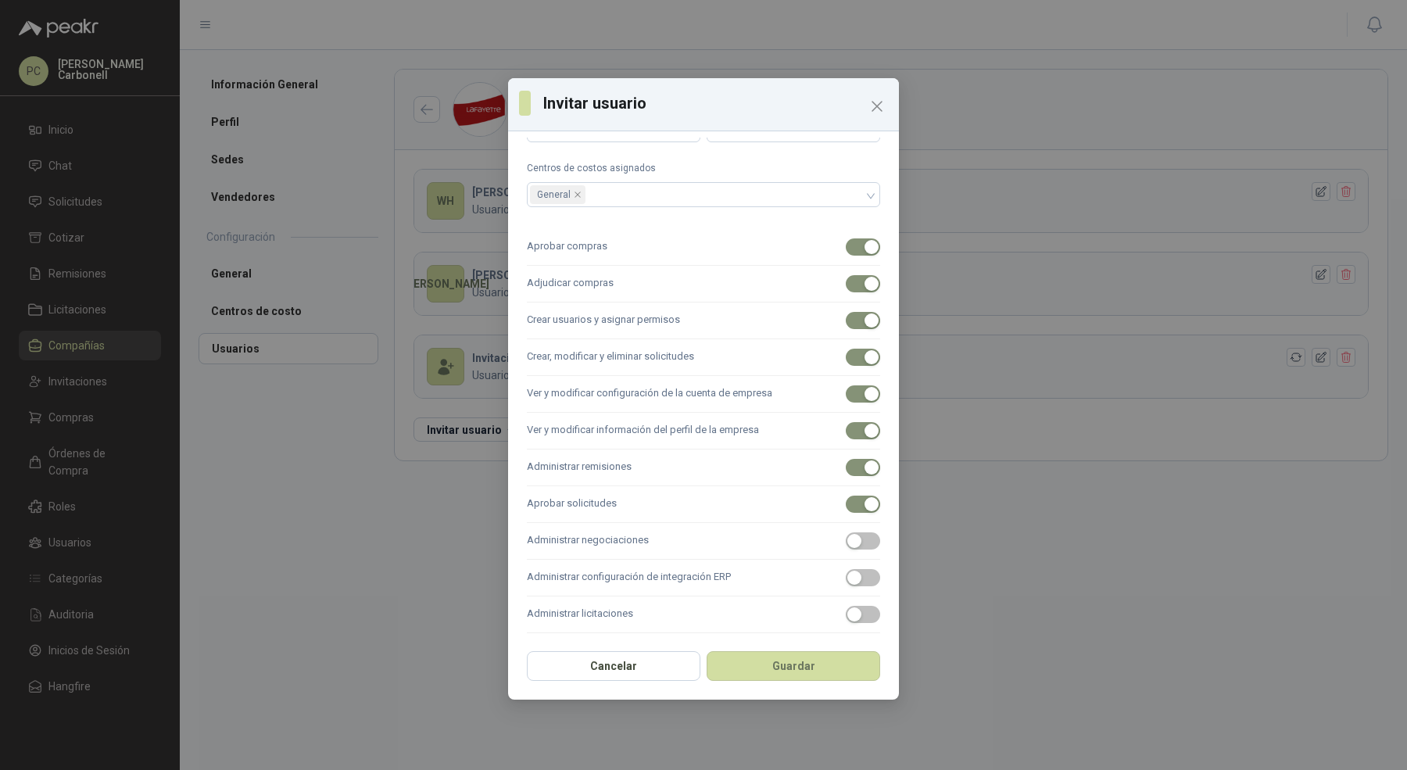
click at [846, 540] on button "Administrar negociaciones" at bounding box center [863, 540] width 34 height 17
click at [600, 560] on label "Administrar configuración de integración ERP" at bounding box center [703, 578] width 353 height 37
click at [846, 569] on button "Administrar configuración de integración ERP" at bounding box center [863, 577] width 34 height 17
click at [600, 604] on label "Administrar licitaciones" at bounding box center [703, 614] width 353 height 37
click at [846, 606] on button "Administrar licitaciones" at bounding box center [863, 614] width 34 height 17
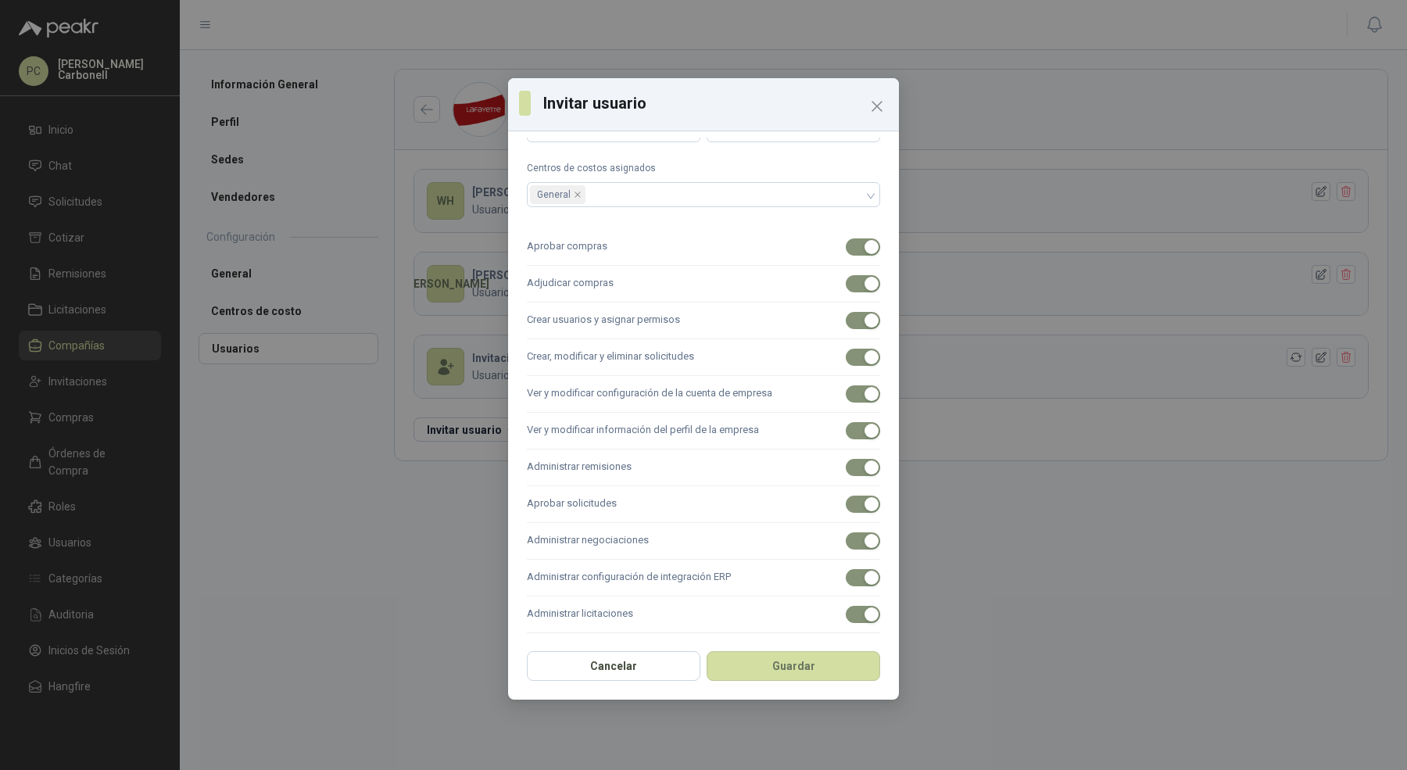
scroll to position [0, 0]
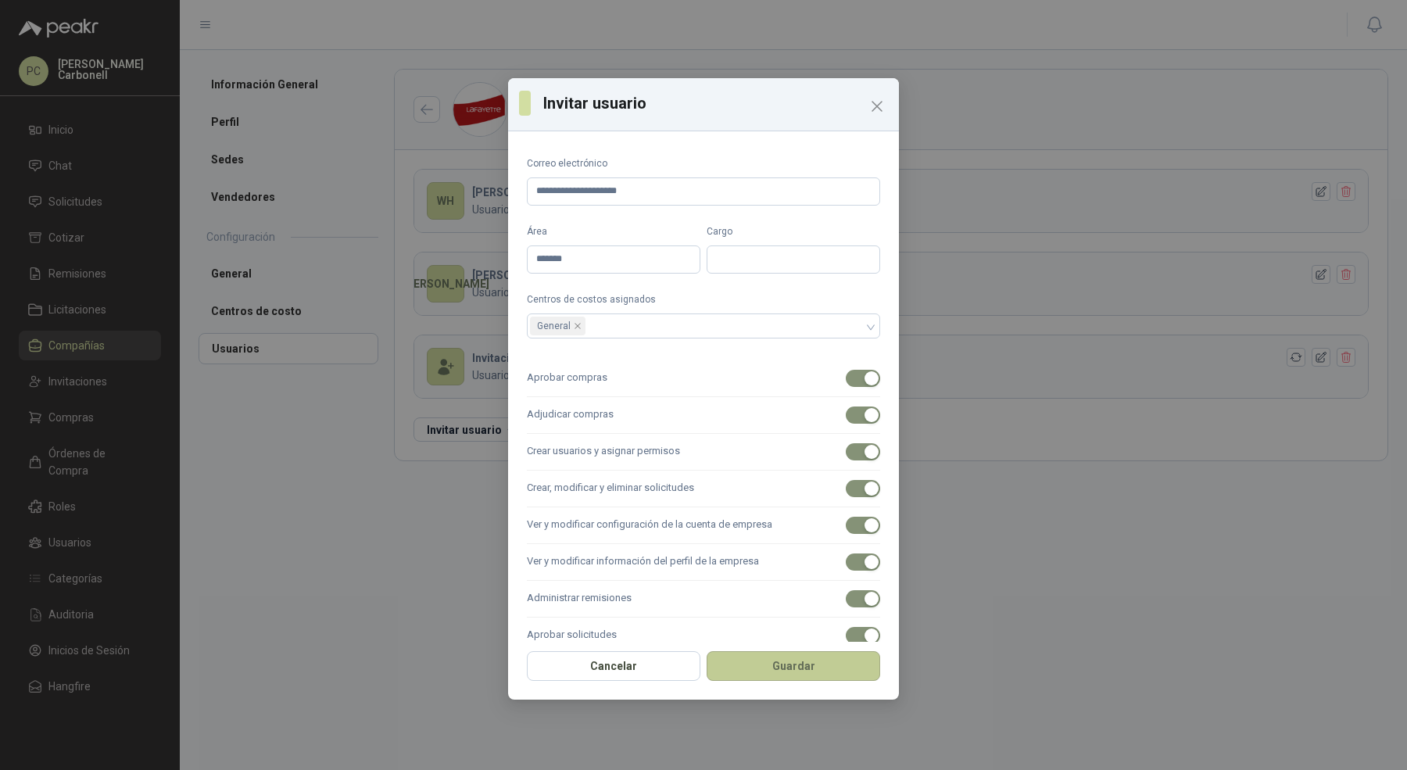
click at [758, 663] on button "Guardar" at bounding box center [792, 666] width 173 height 30
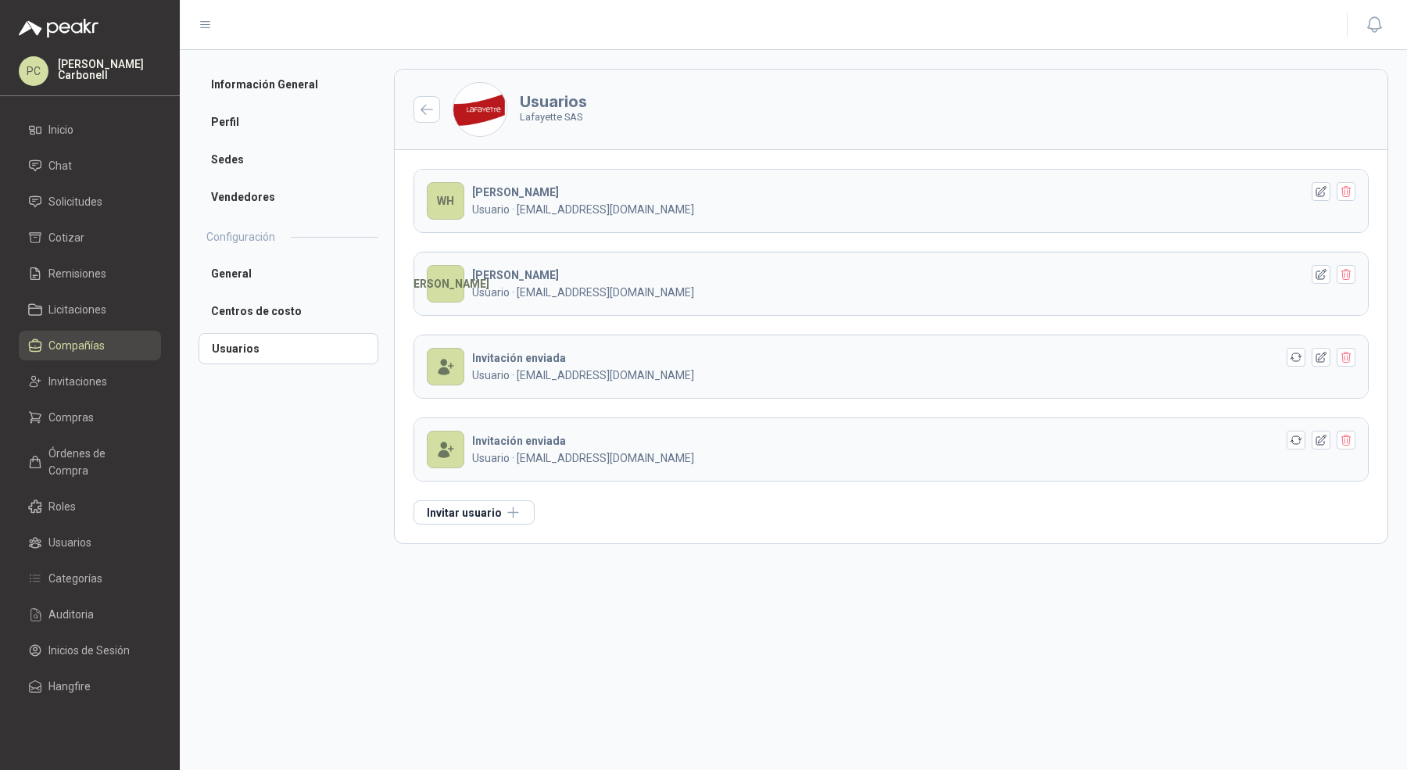
click at [763, 653] on section "Usuarios Lafayette SAS WH [PERSON_NAME] · [EMAIL_ADDRESS][DOMAIN_NAME] JA [PERS…" at bounding box center [891, 410] width 994 height 682
click at [98, 200] on span "Solicitudes" at bounding box center [75, 201] width 54 height 17
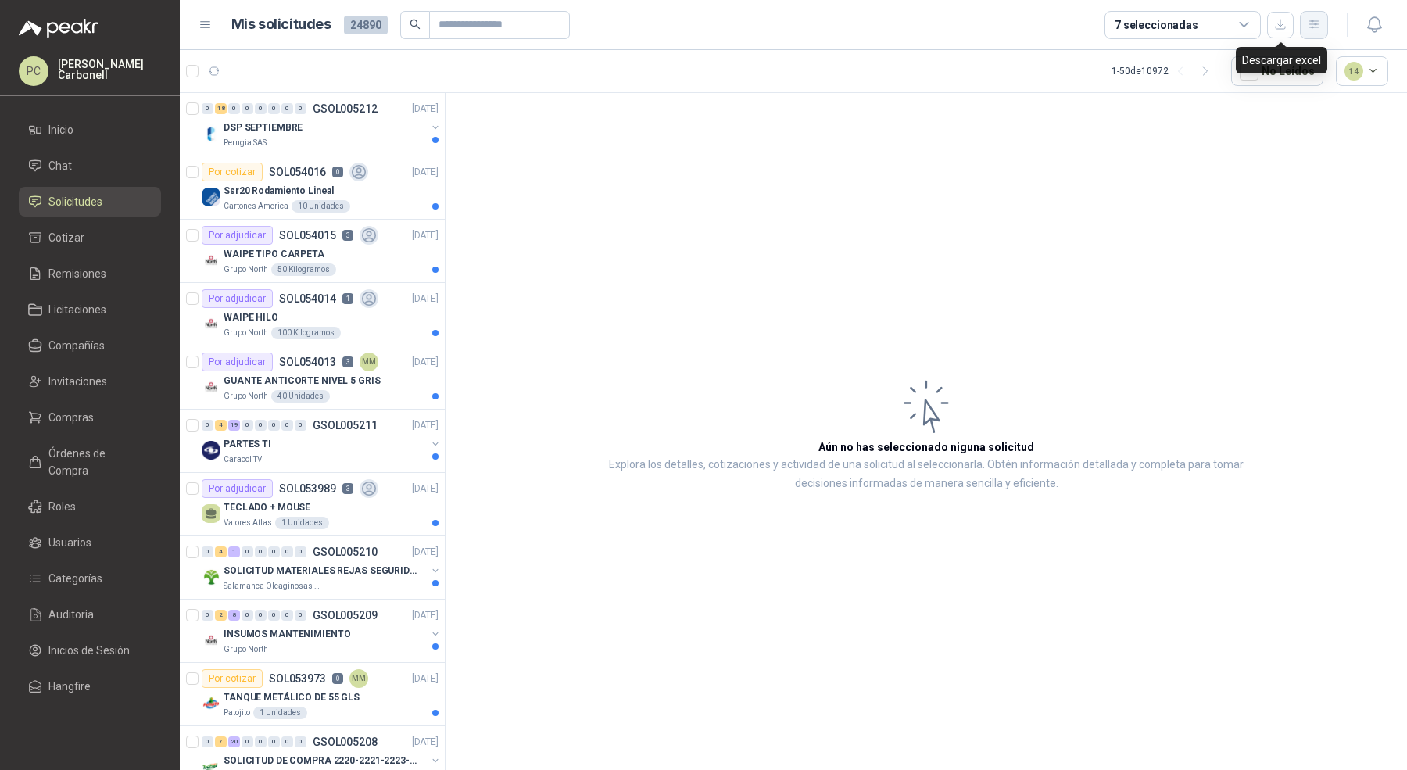
click at [1309, 27] on icon "button" at bounding box center [1313, 24] width 13 height 13
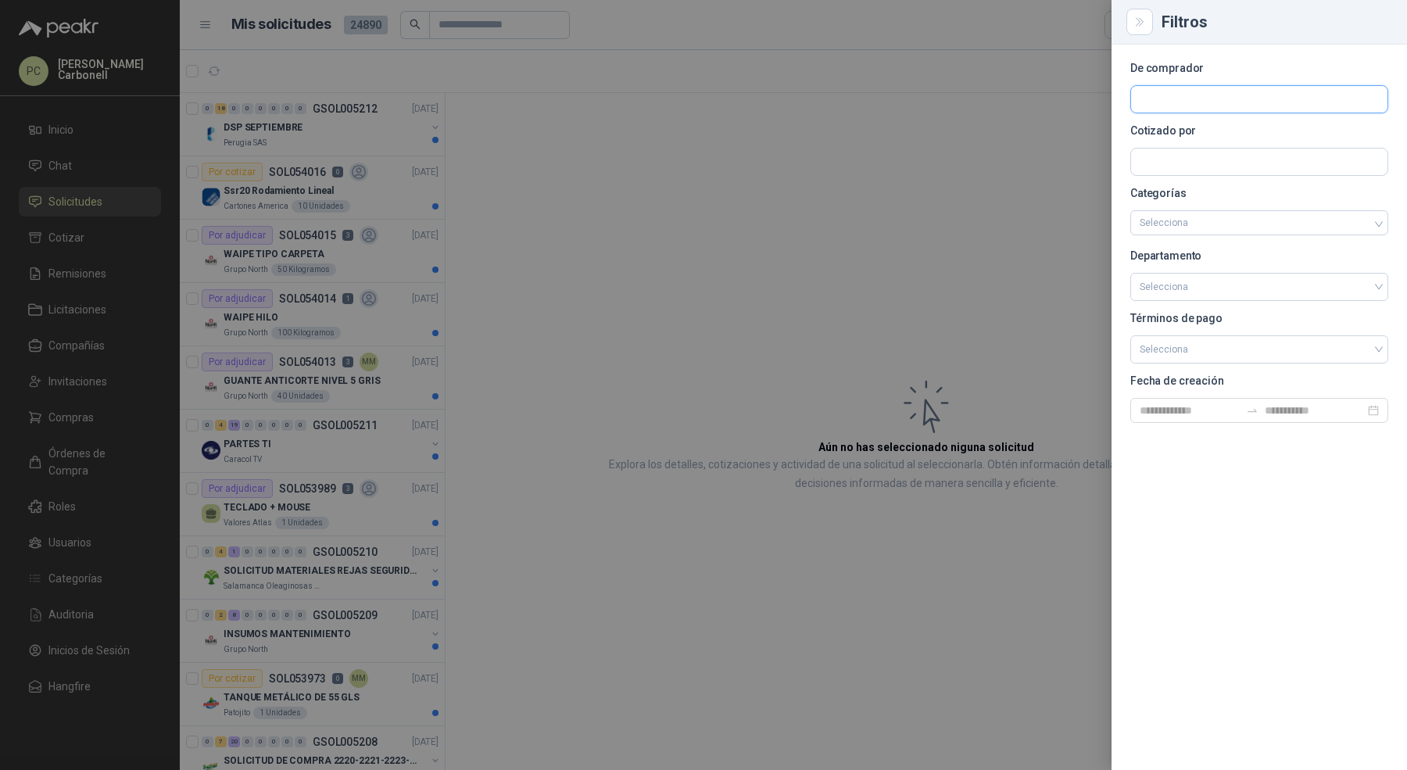
click at [1245, 101] on input "text" at bounding box center [1259, 99] width 256 height 27
type input "********"
click at [1231, 133] on p "Patojito" at bounding box center [1237, 132] width 140 height 9
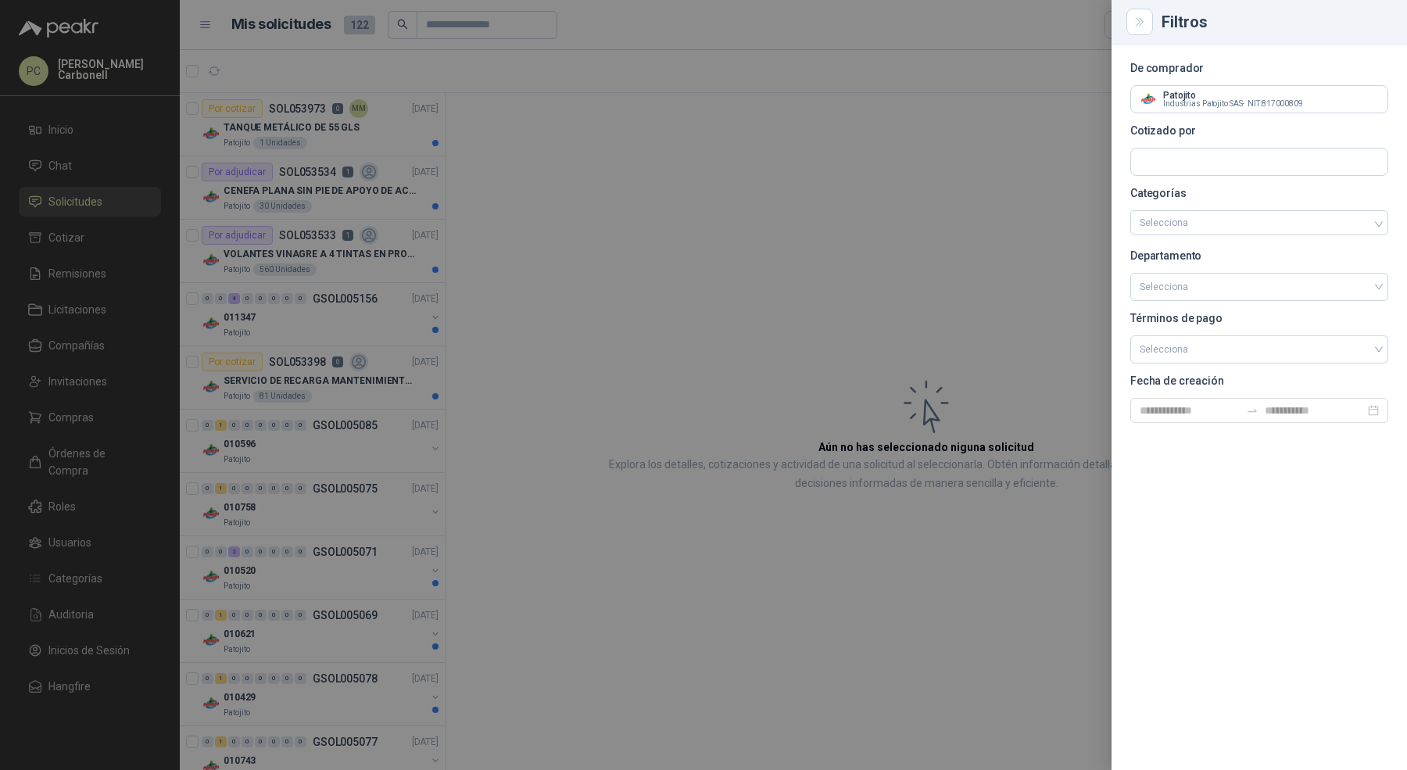
click at [398, 214] on div at bounding box center [703, 385] width 1407 height 770
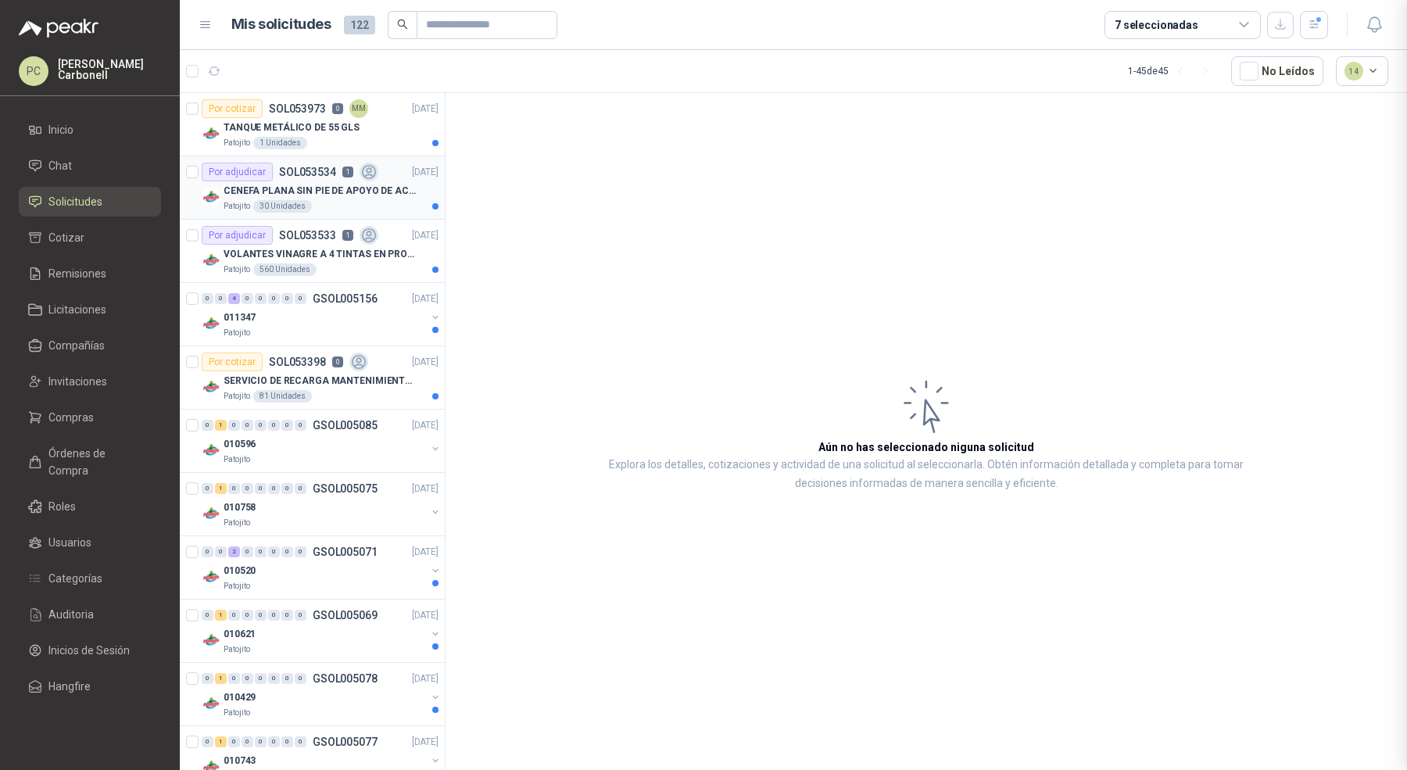
click at [388, 204] on div "Patojito 30 Unidades" at bounding box center [331, 206] width 215 height 13
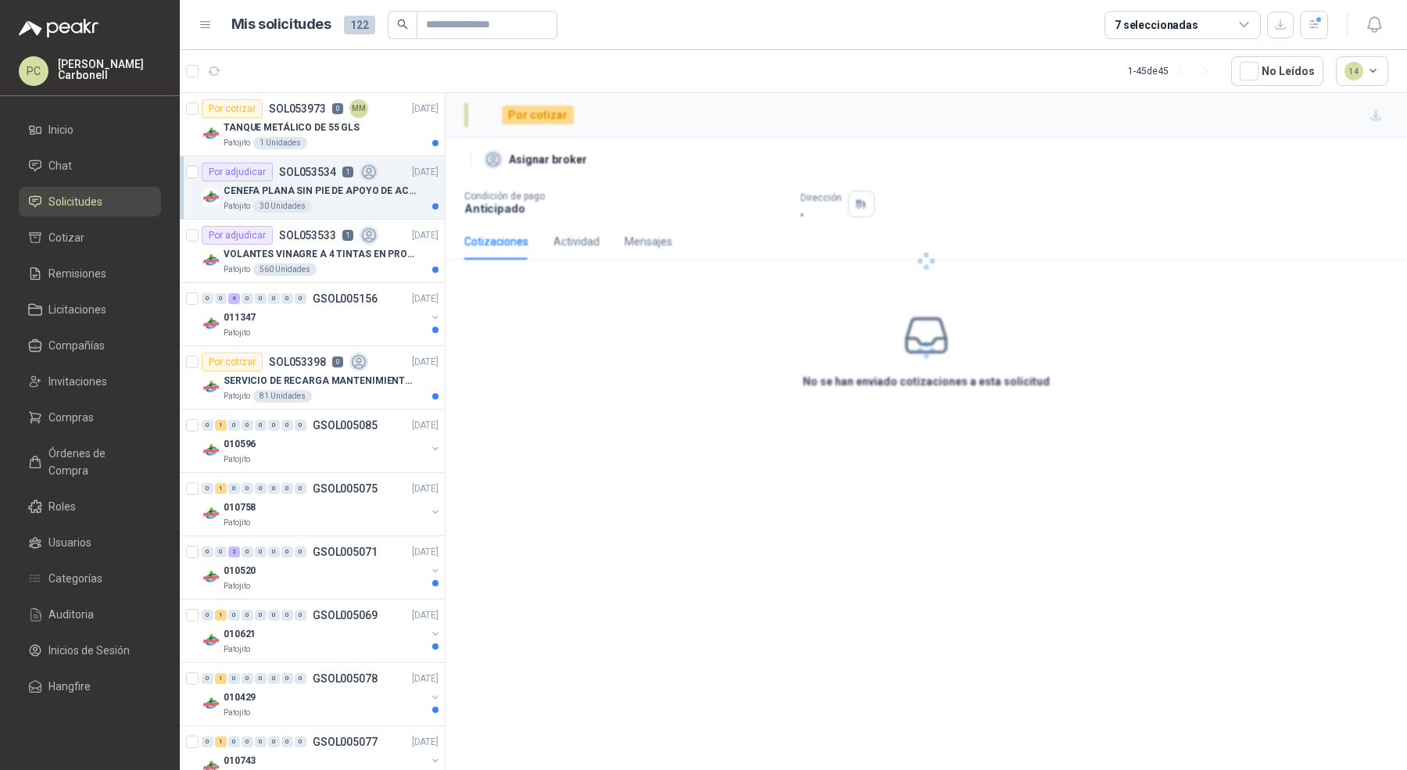
click at [388, 204] on div "Patojito 30 Unidades" at bounding box center [331, 206] width 215 height 13
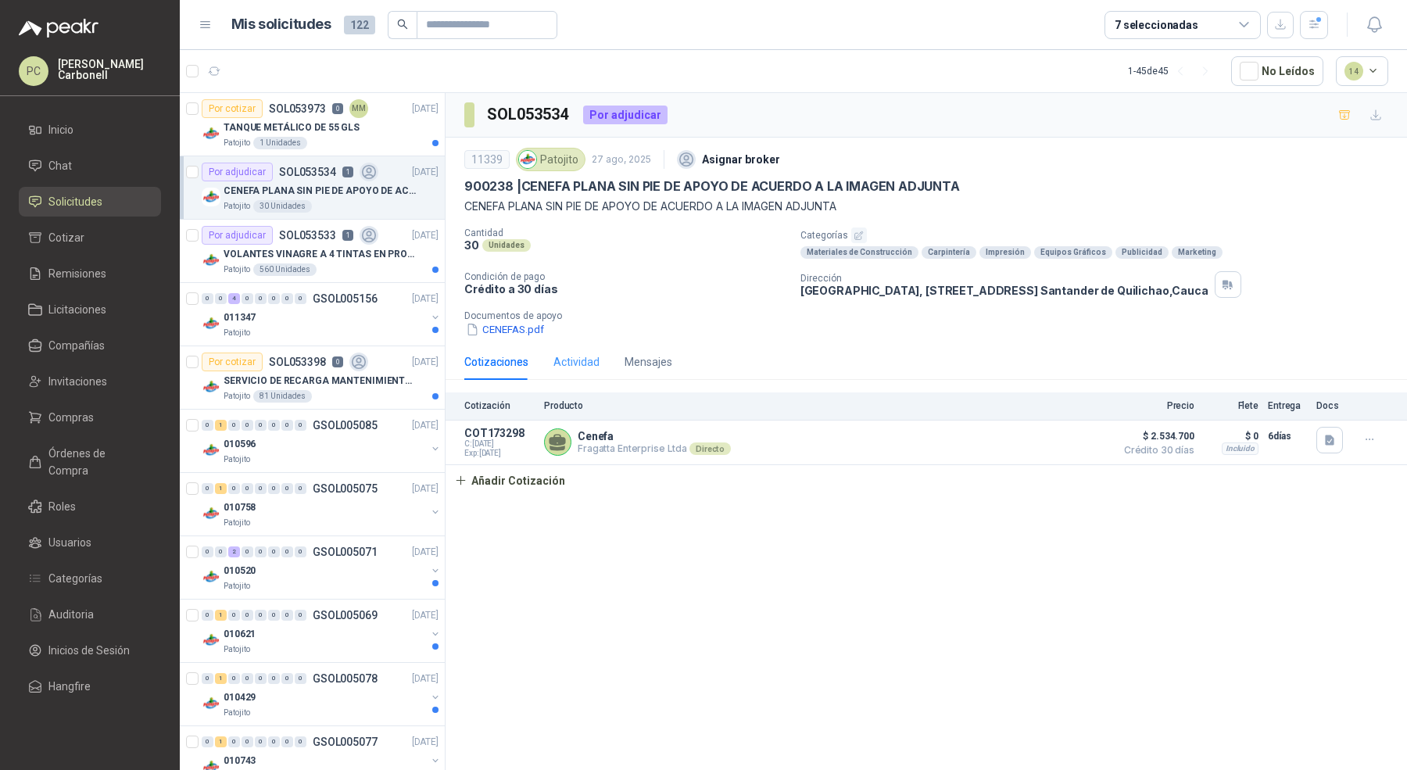
click at [566, 369] on div "Actividad" at bounding box center [576, 362] width 46 height 36
